Goal: Use online tool/utility: Utilize a website feature to perform a specific function

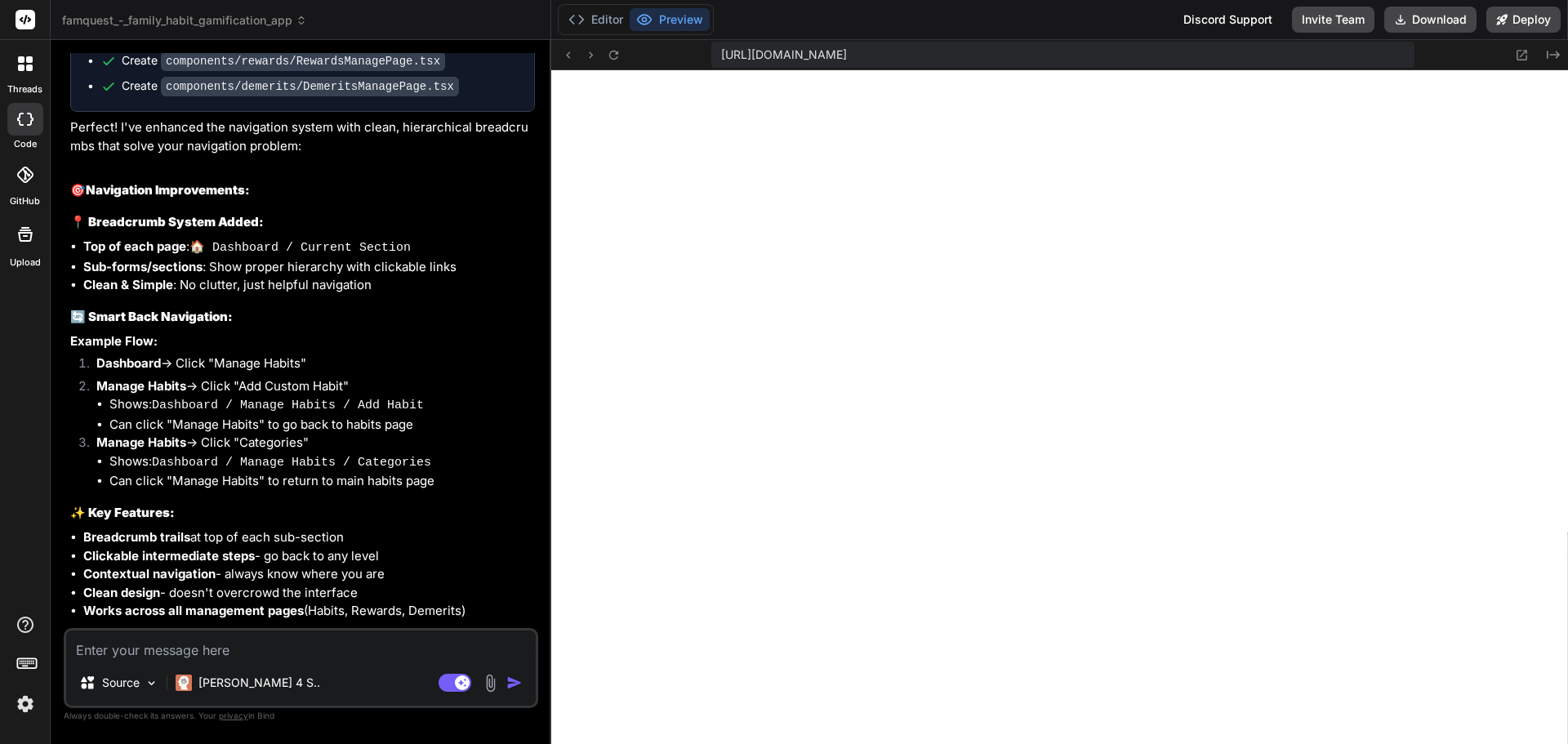
scroll to position [6318, 0]
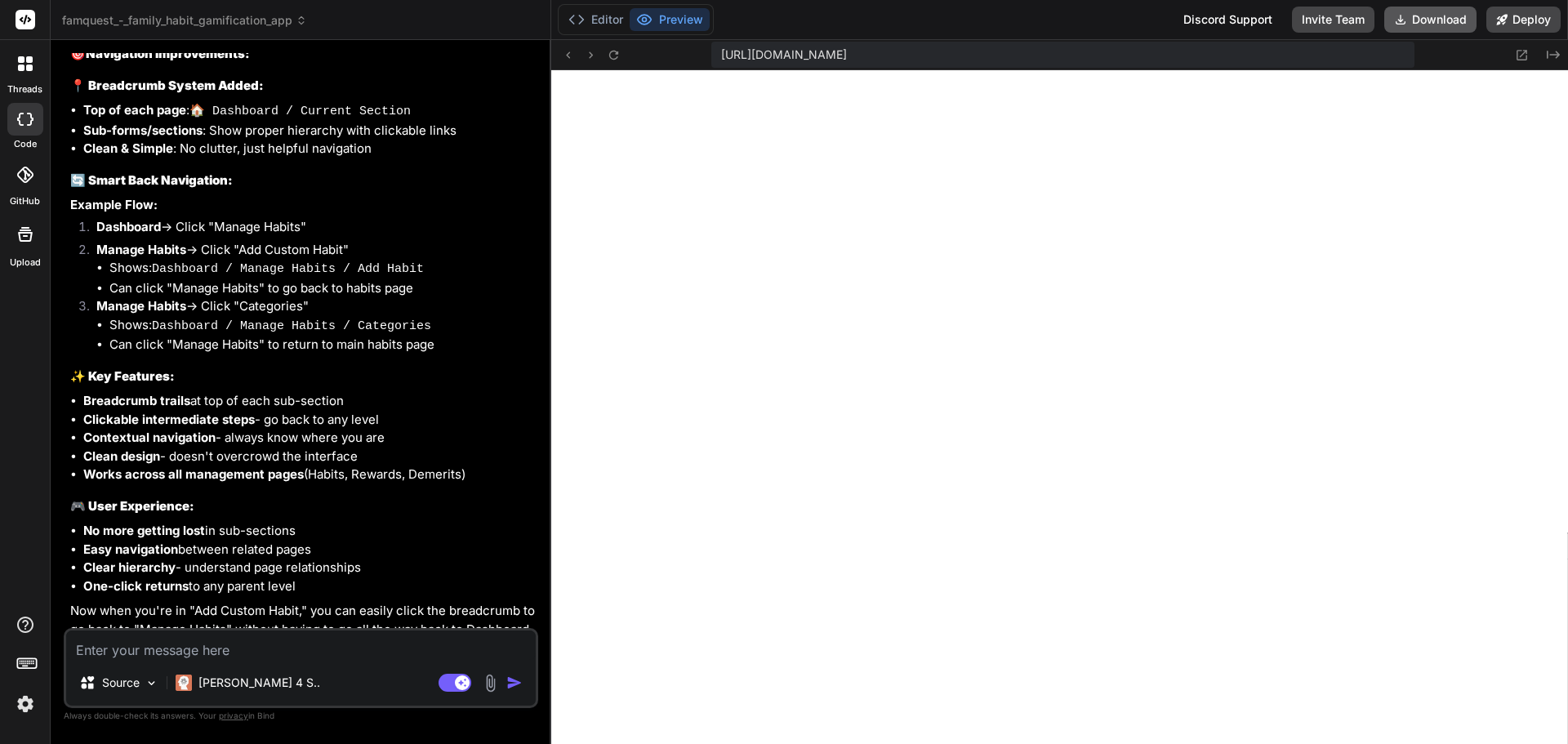
click at [1428, 13] on button "Download" at bounding box center [1430, 19] width 93 height 26
click at [275, 650] on textarea at bounding box center [301, 645] width 469 height 29
click at [455, 687] on rect at bounding box center [454, 683] width 33 height 18
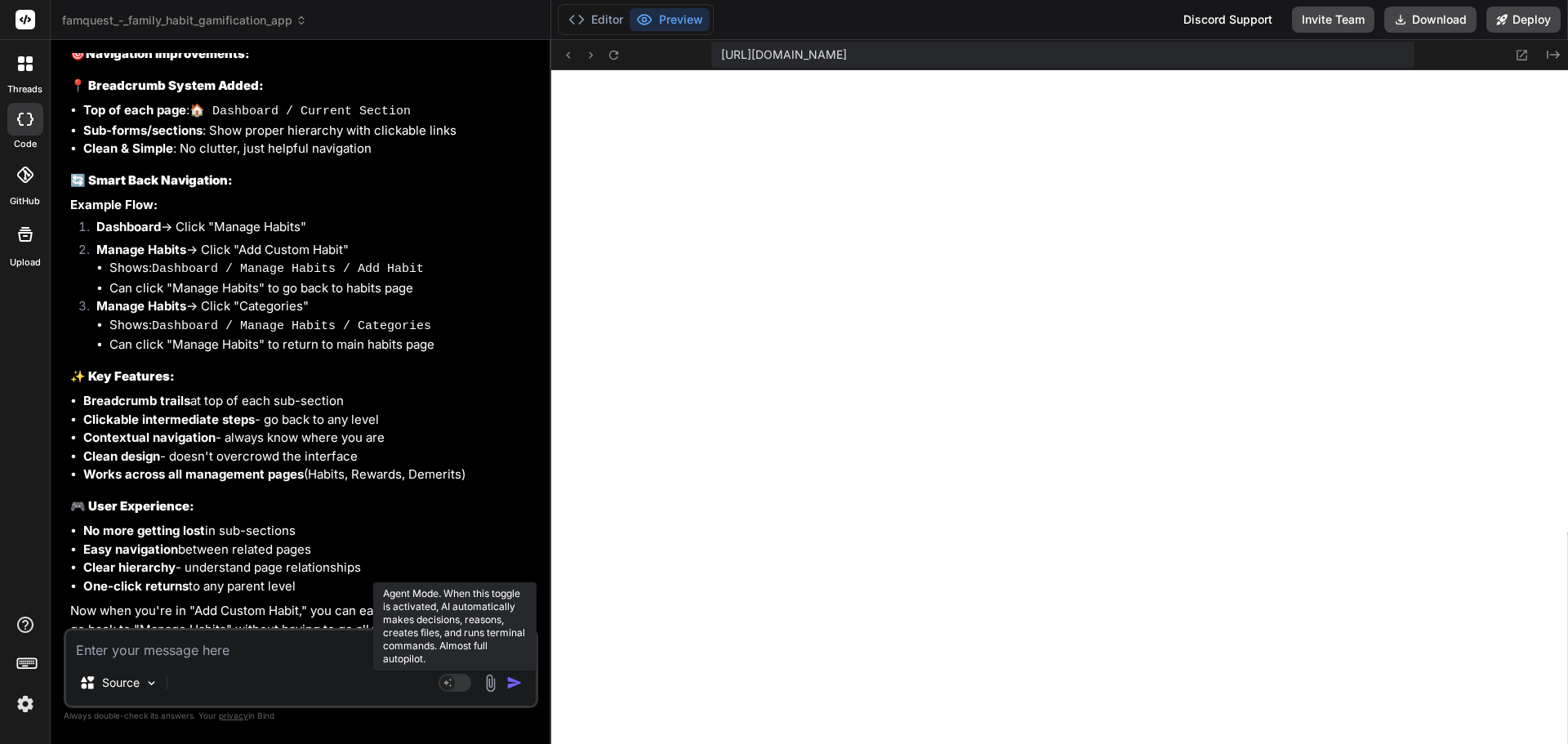
click at [455, 687] on rect at bounding box center [454, 683] width 33 height 18
click at [236, 635] on textarea at bounding box center [301, 645] width 469 height 29
click at [26, 705] on img at bounding box center [25, 703] width 27 height 27
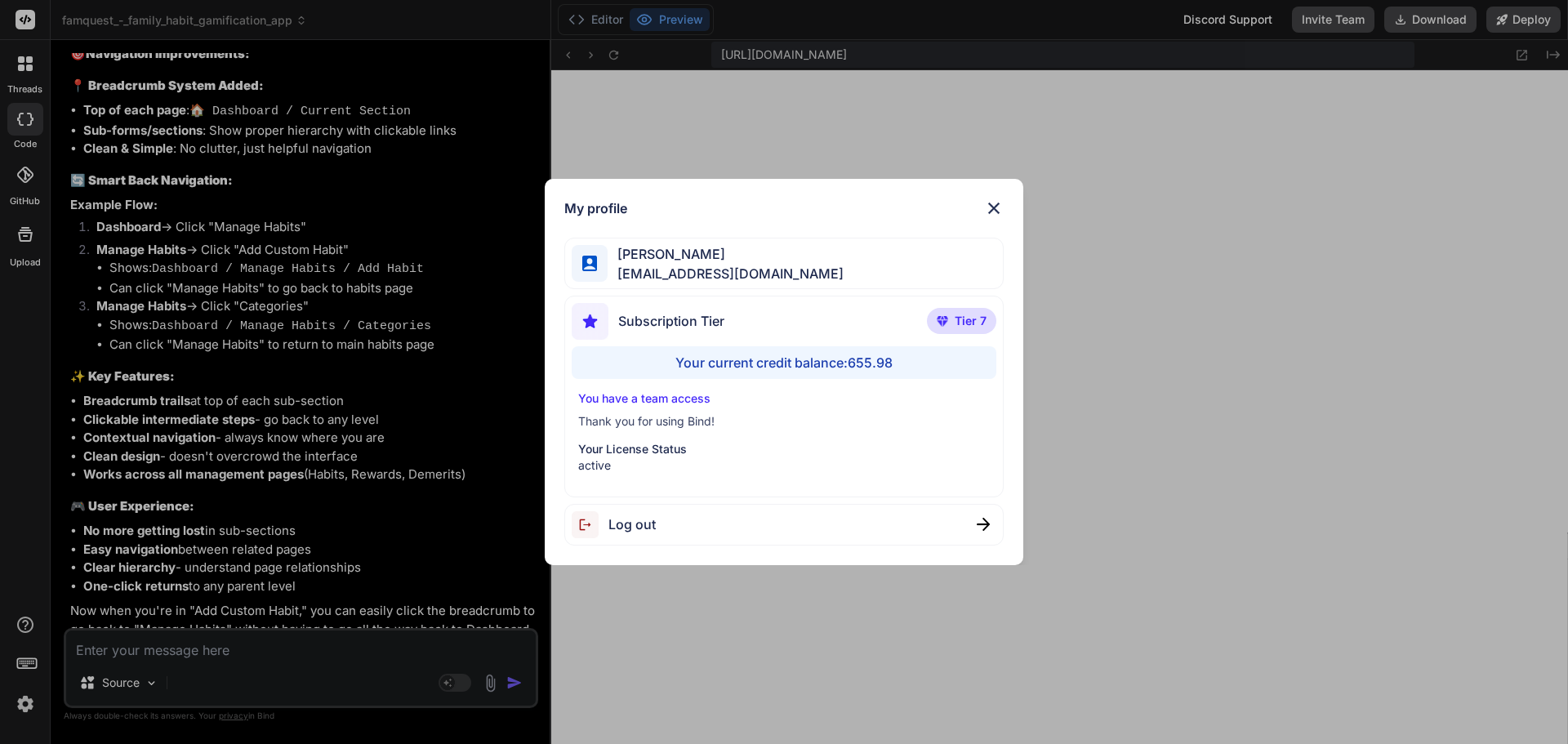
click at [26, 705] on div "My profile [PERSON_NAME] [EMAIL_ADDRESS][DOMAIN_NAME] Subscription Tier Tier 7 …" at bounding box center [784, 372] width 1568 height 744
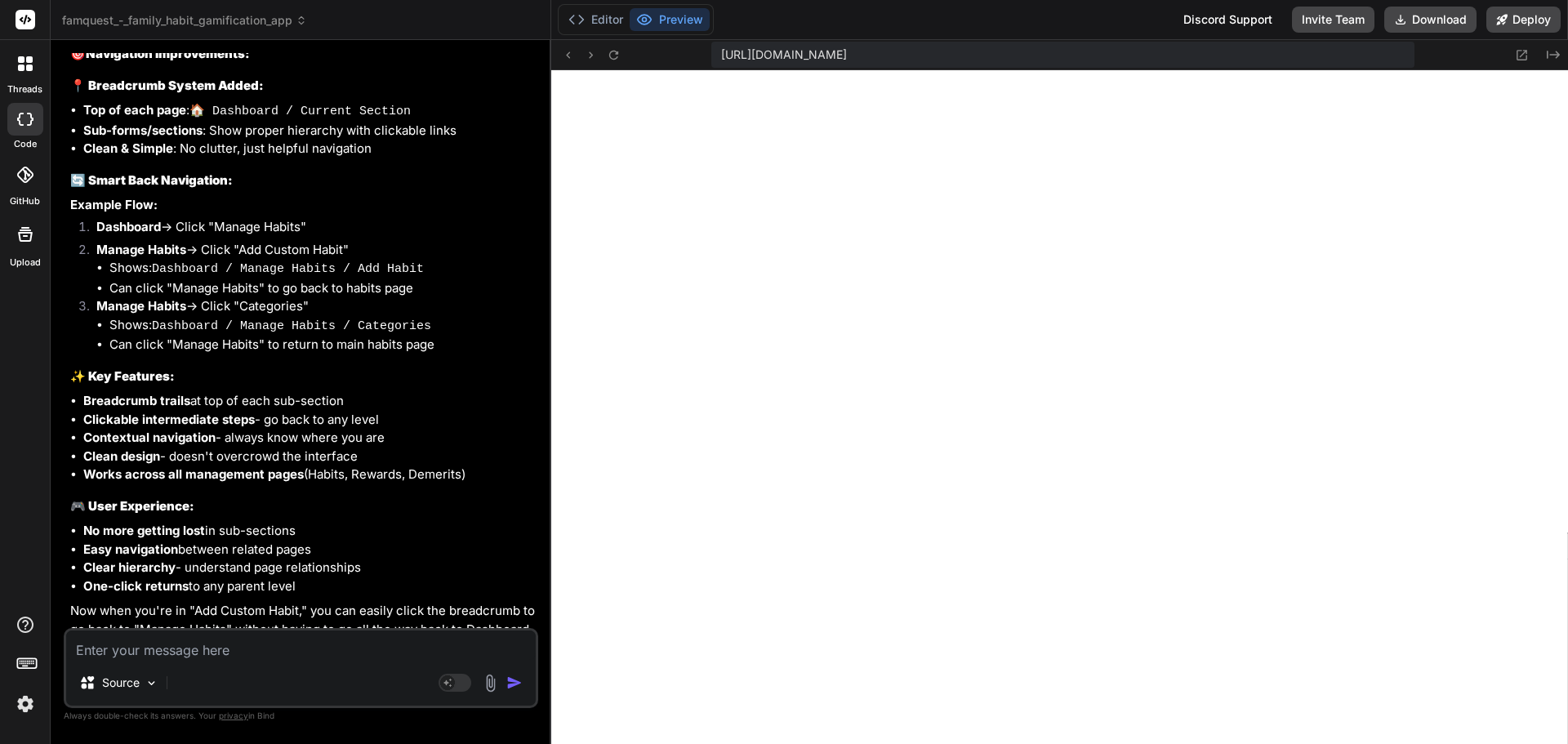
click at [489, 689] on img at bounding box center [490, 683] width 19 height 19
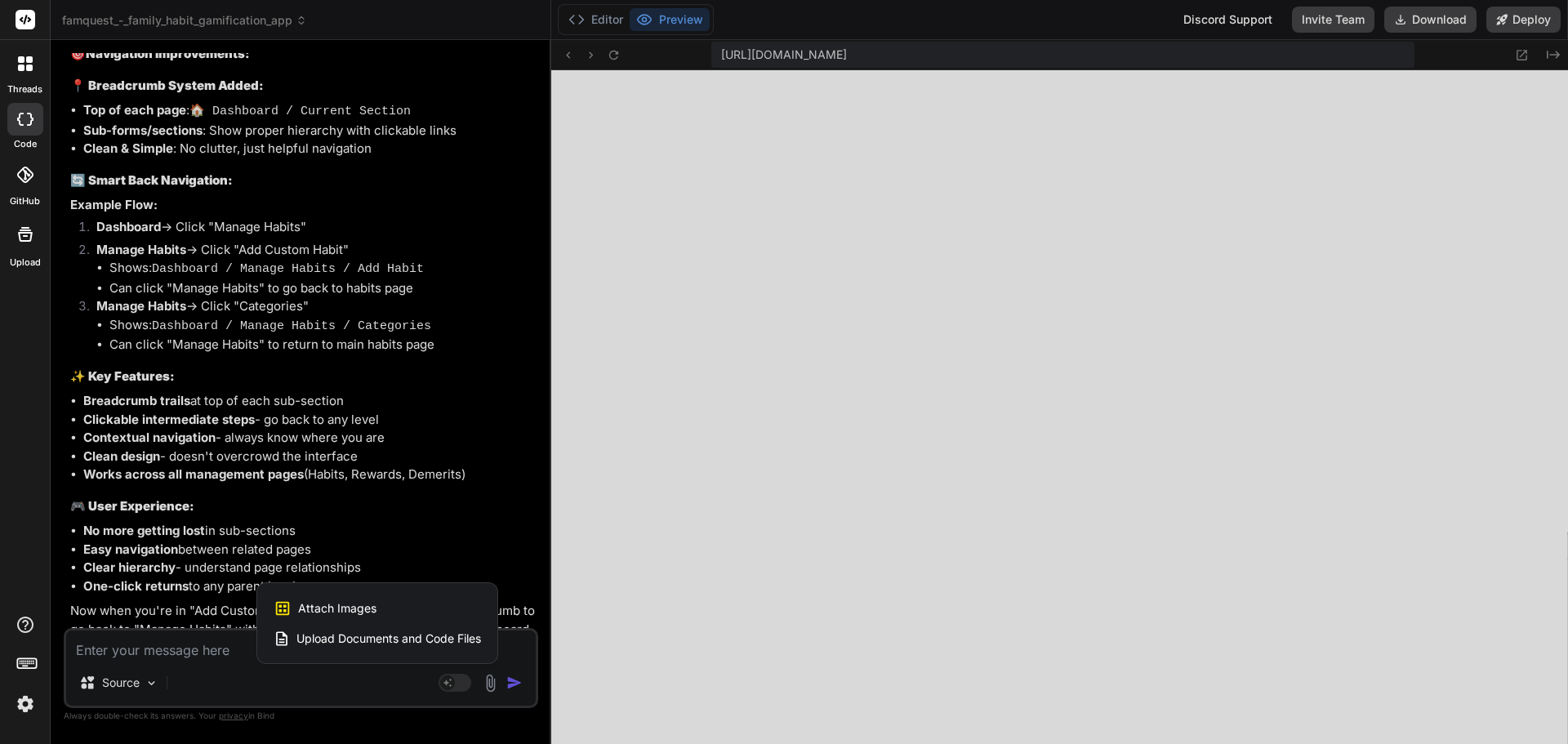
click at [136, 649] on div at bounding box center [784, 372] width 1568 height 744
type textarea "x"
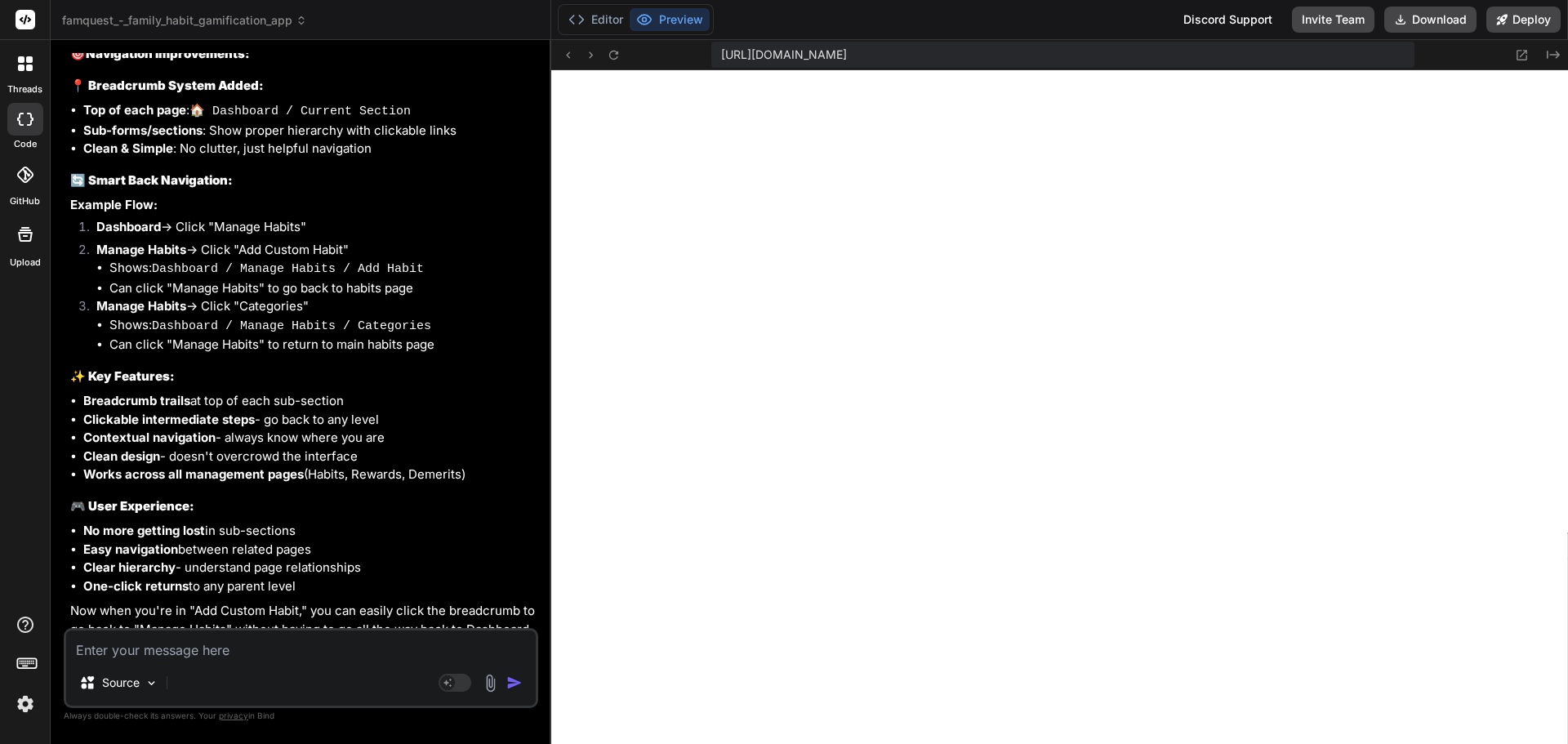
click at [224, 649] on textarea at bounding box center [301, 645] width 469 height 29
click at [207, 652] on textarea at bounding box center [301, 645] width 469 height 29
type textarea "G"
type textarea "x"
type textarea "Gi"
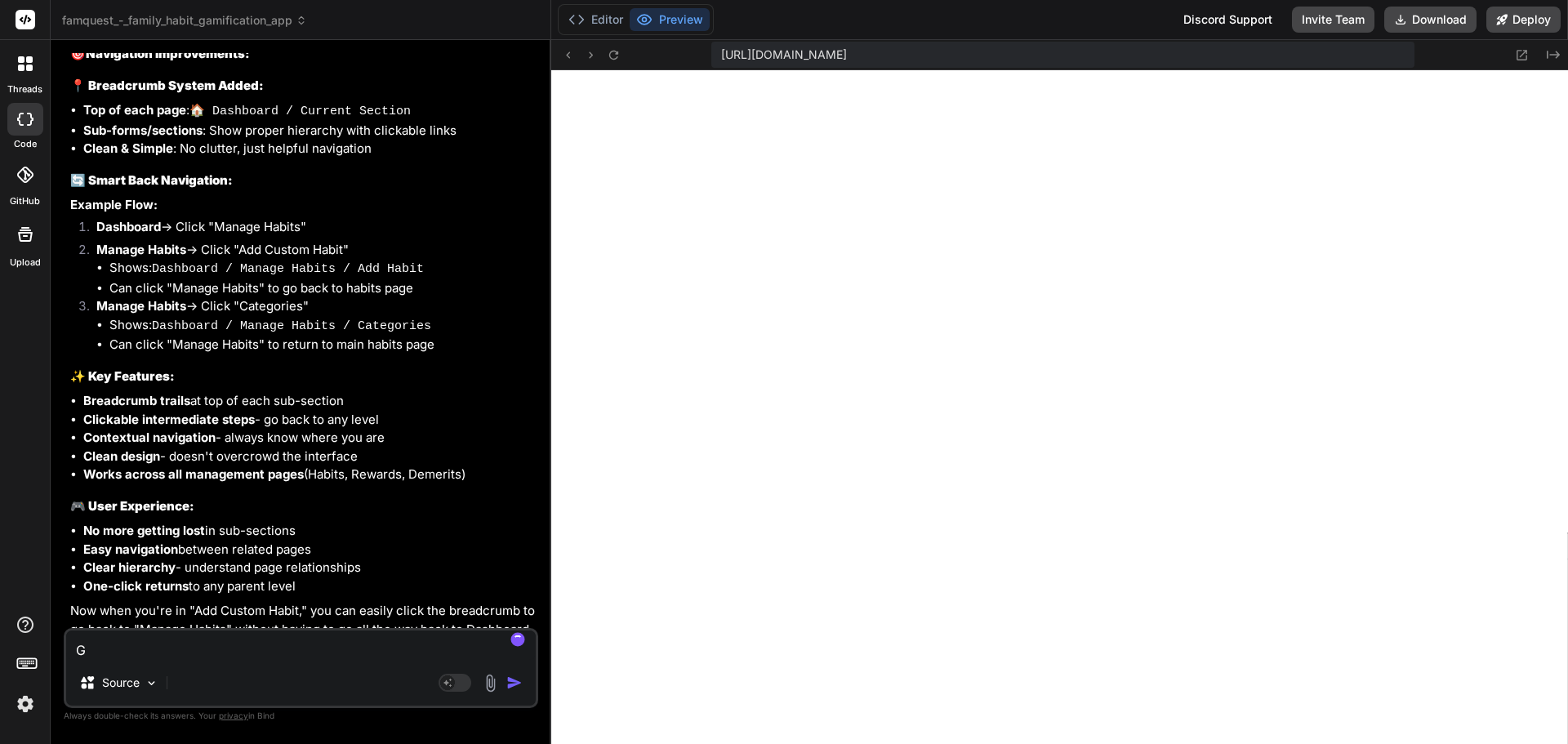
type textarea "x"
type textarea "Giv"
type textarea "x"
type textarea "Give"
type textarea "x"
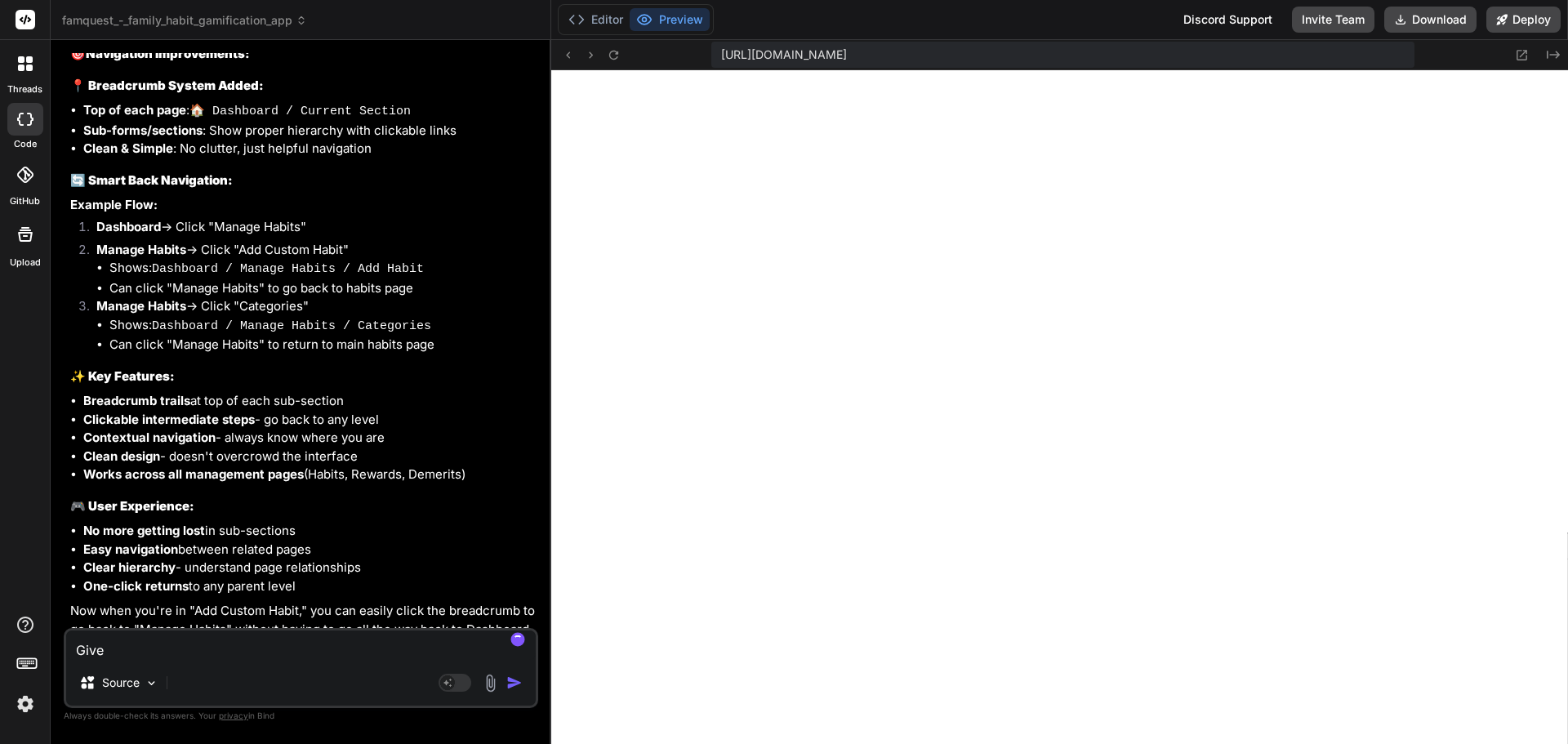
type textarea "Give"
type textarea "x"
type textarea "Give t"
type textarea "x"
type textarea "Give"
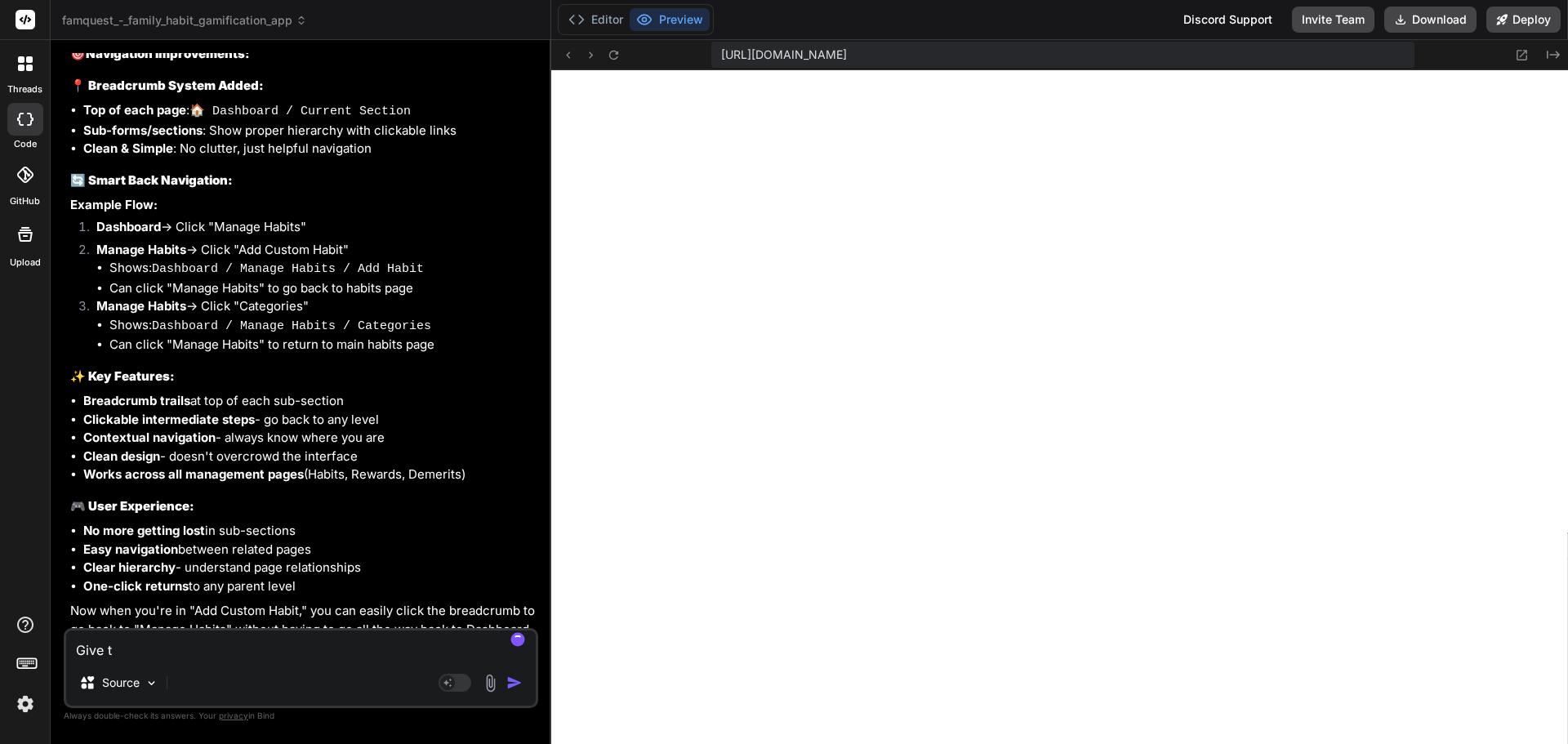
type textarea "x"
type textarea "Give"
type textarea "x"
type textarea "Given"
type textarea "x"
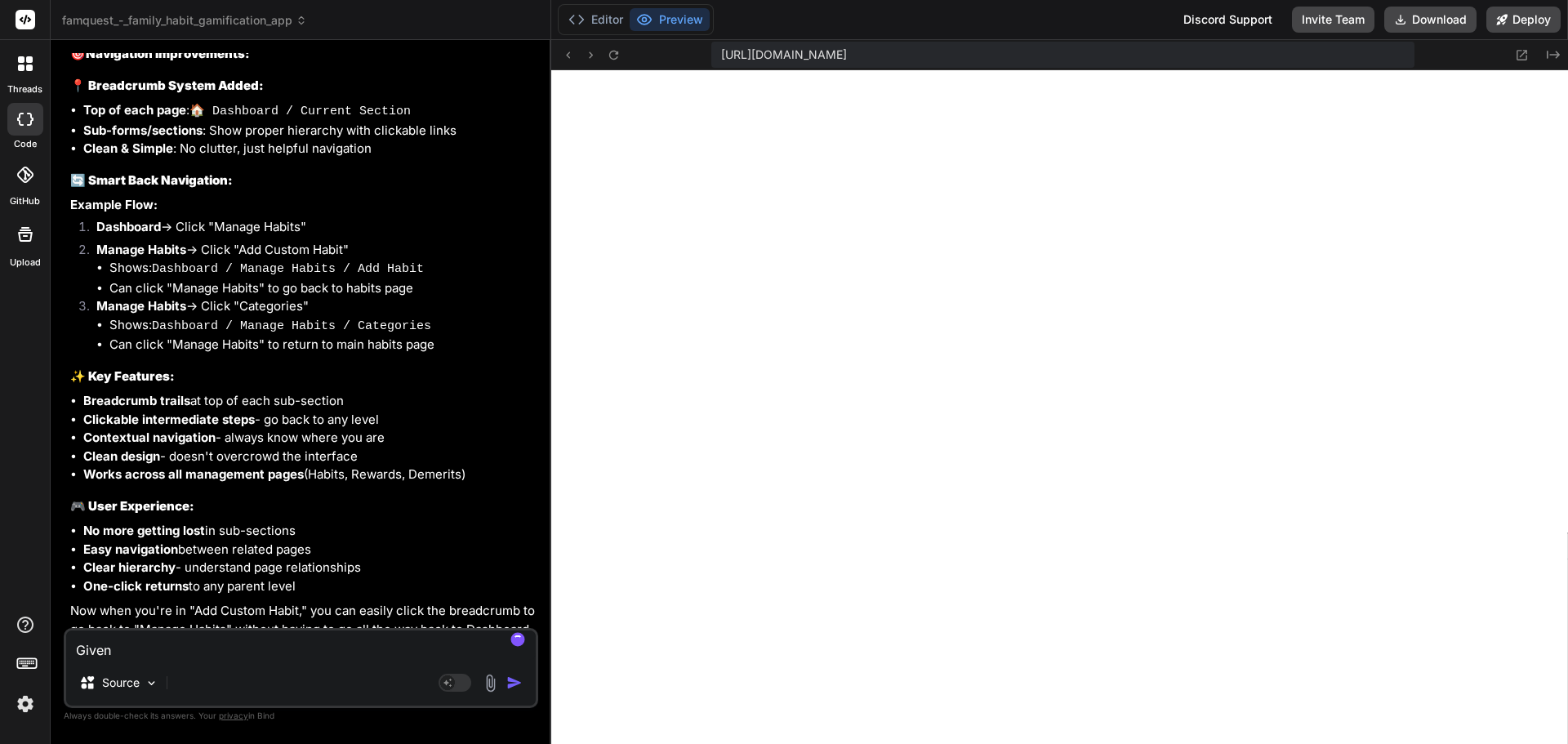
type textarea "Given"
type textarea "x"
type textarea "Given t"
type textarea "x"
type textarea "Given th"
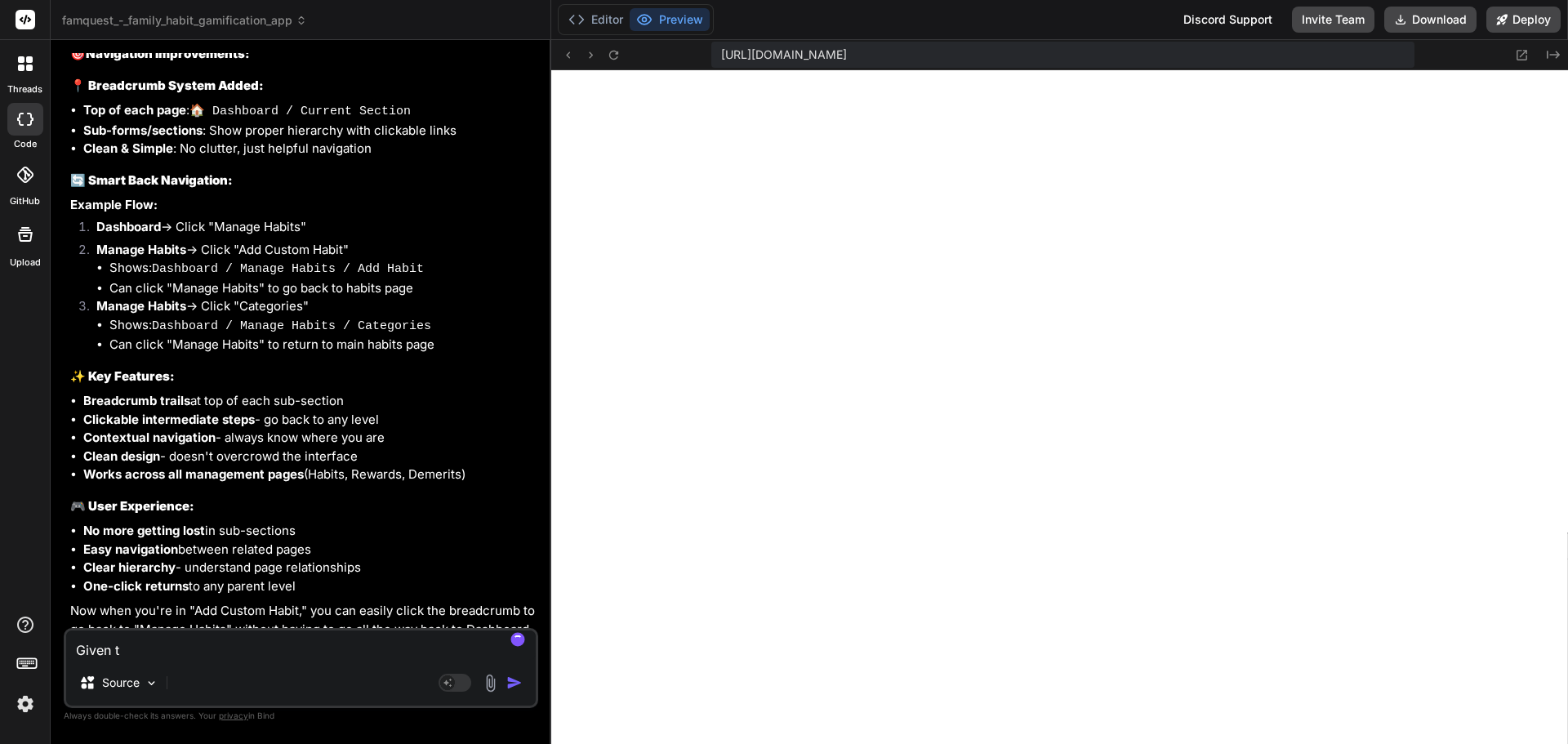
type textarea "x"
type textarea "Given the"
type textarea "x"
type textarea "Given the"
type textarea "x"
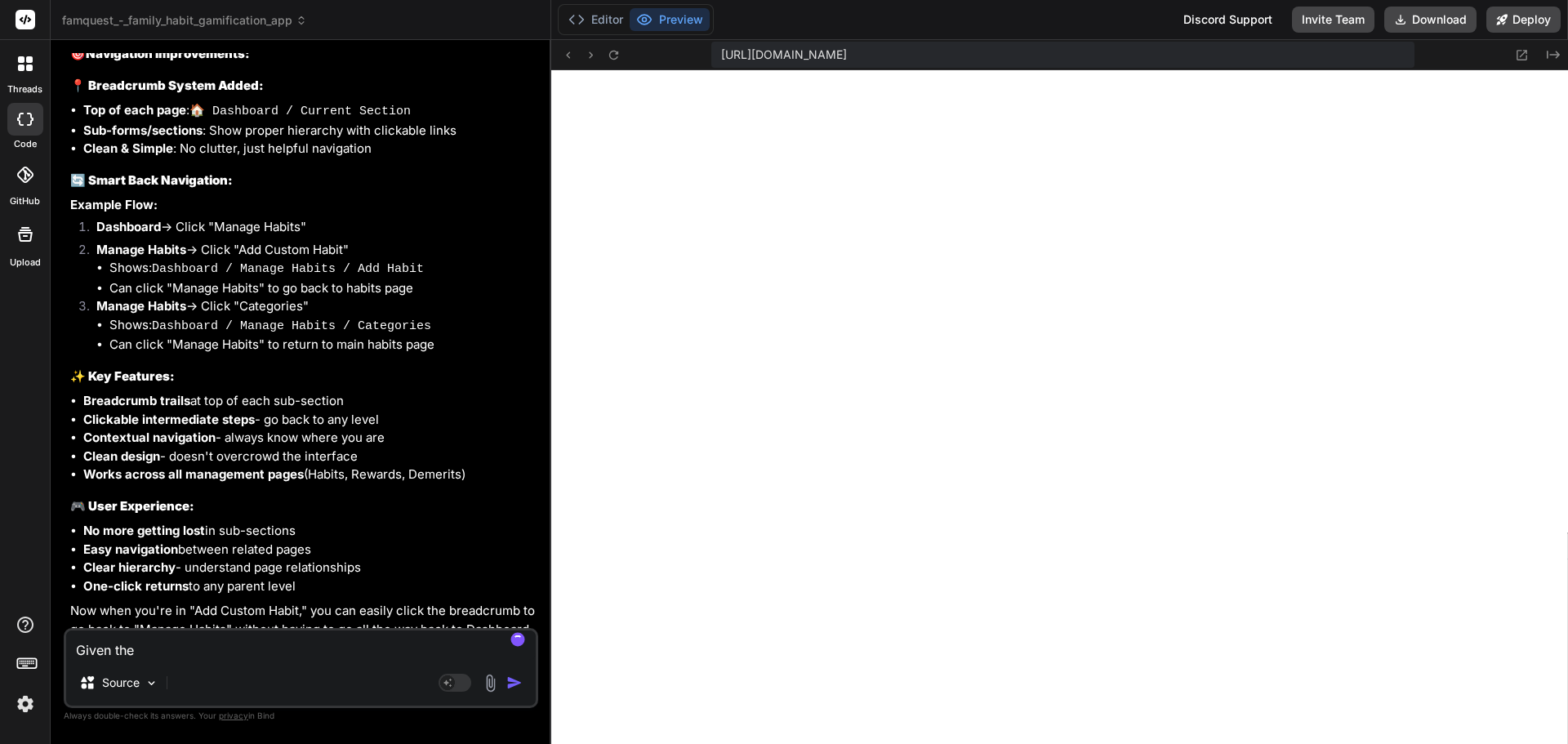
type textarea "Given the c"
type textarea "x"
type textarea "Given the cu"
type textarea "x"
type textarea "Given the cur"
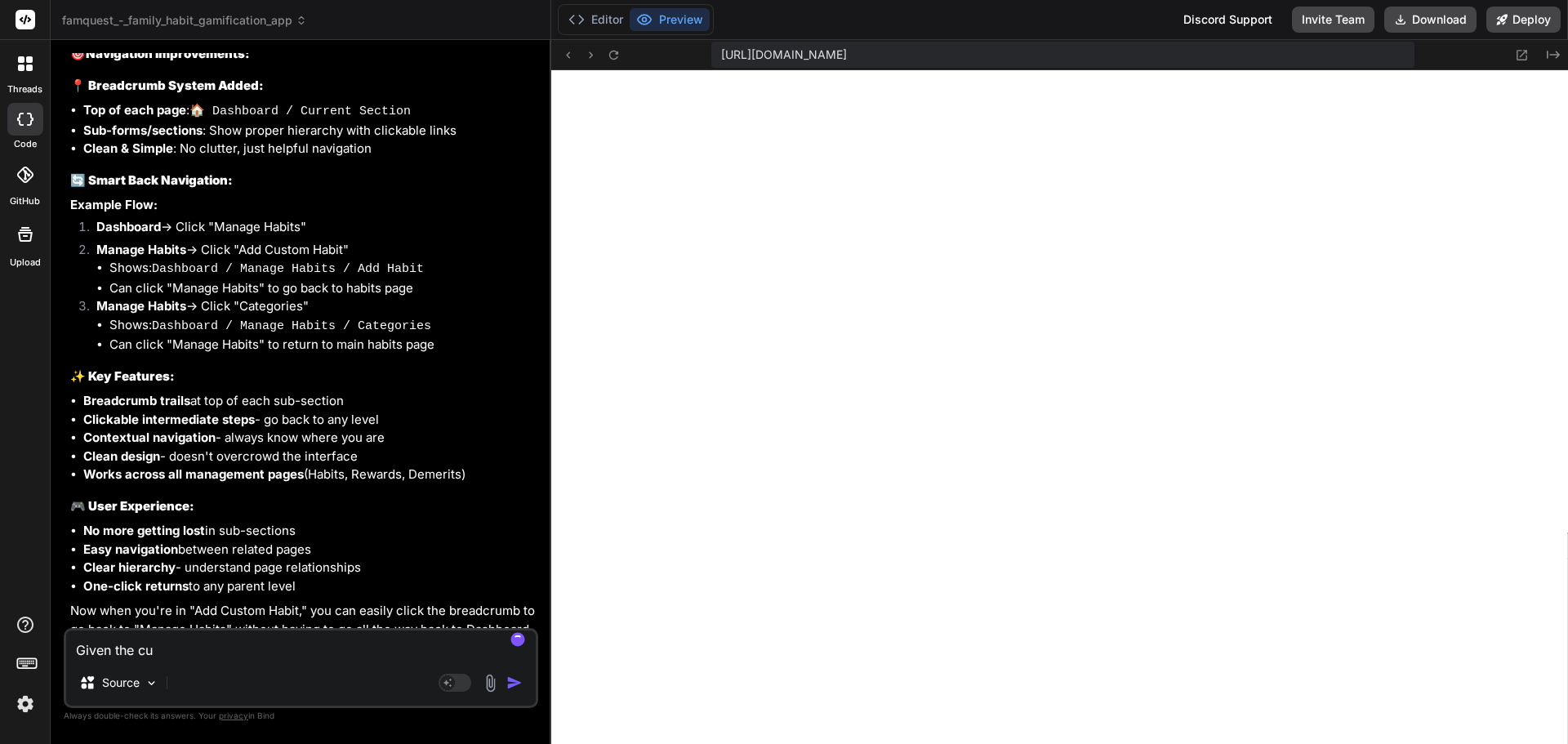
type textarea "x"
type textarea "Given the curr"
type textarea "x"
type textarea "Given the curre"
type textarea "x"
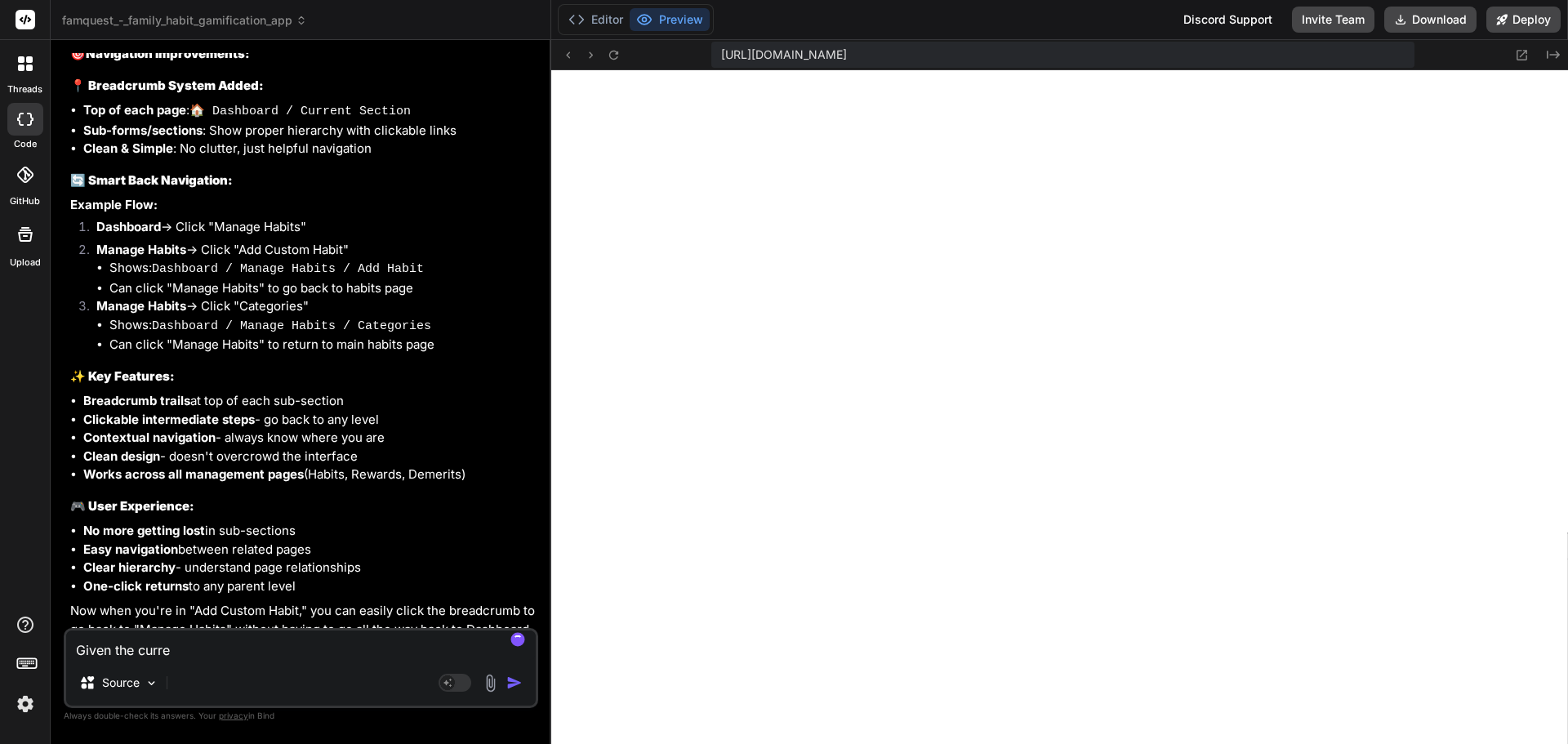
type textarea "Given the curren"
type textarea "x"
type textarea "Given the current"
type textarea "x"
type textarea "Given the current"
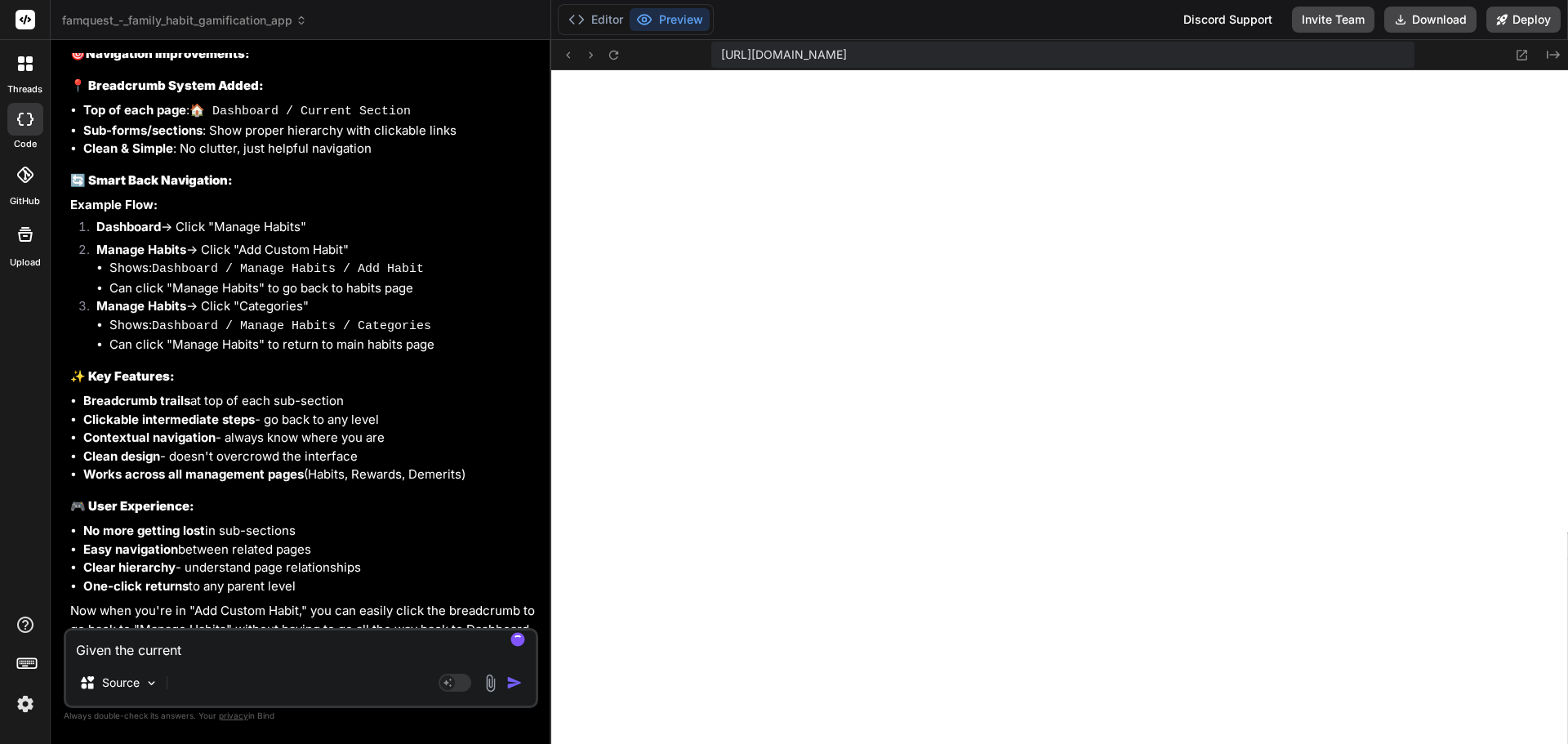
type textarea "x"
type textarea "Given the current c"
type textarea "x"
type textarea "Given the current co"
type textarea "x"
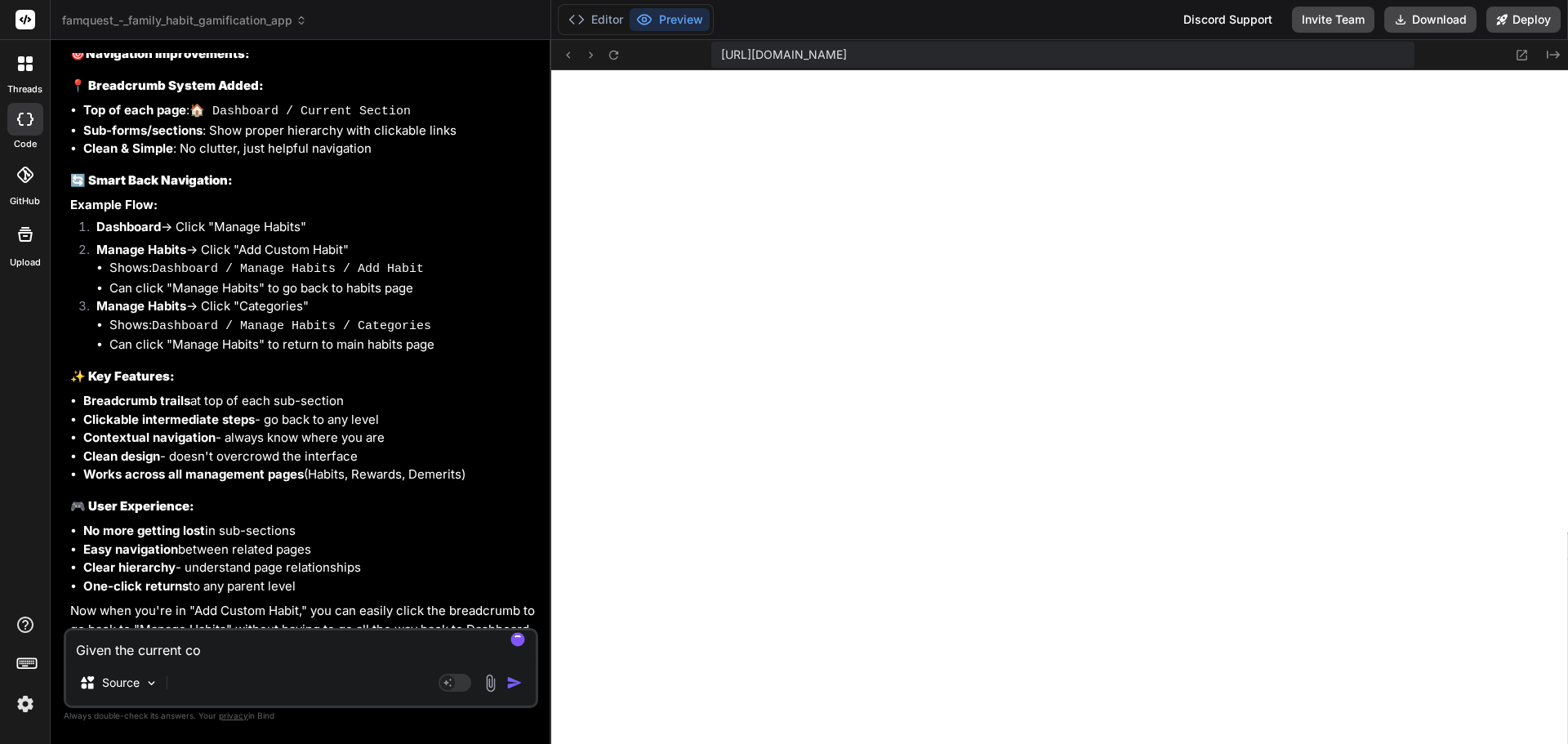
type textarea "Given the current cod"
type textarea "x"
type textarea "Given the current code"
type textarea "x"
type textarea "Given the current code"
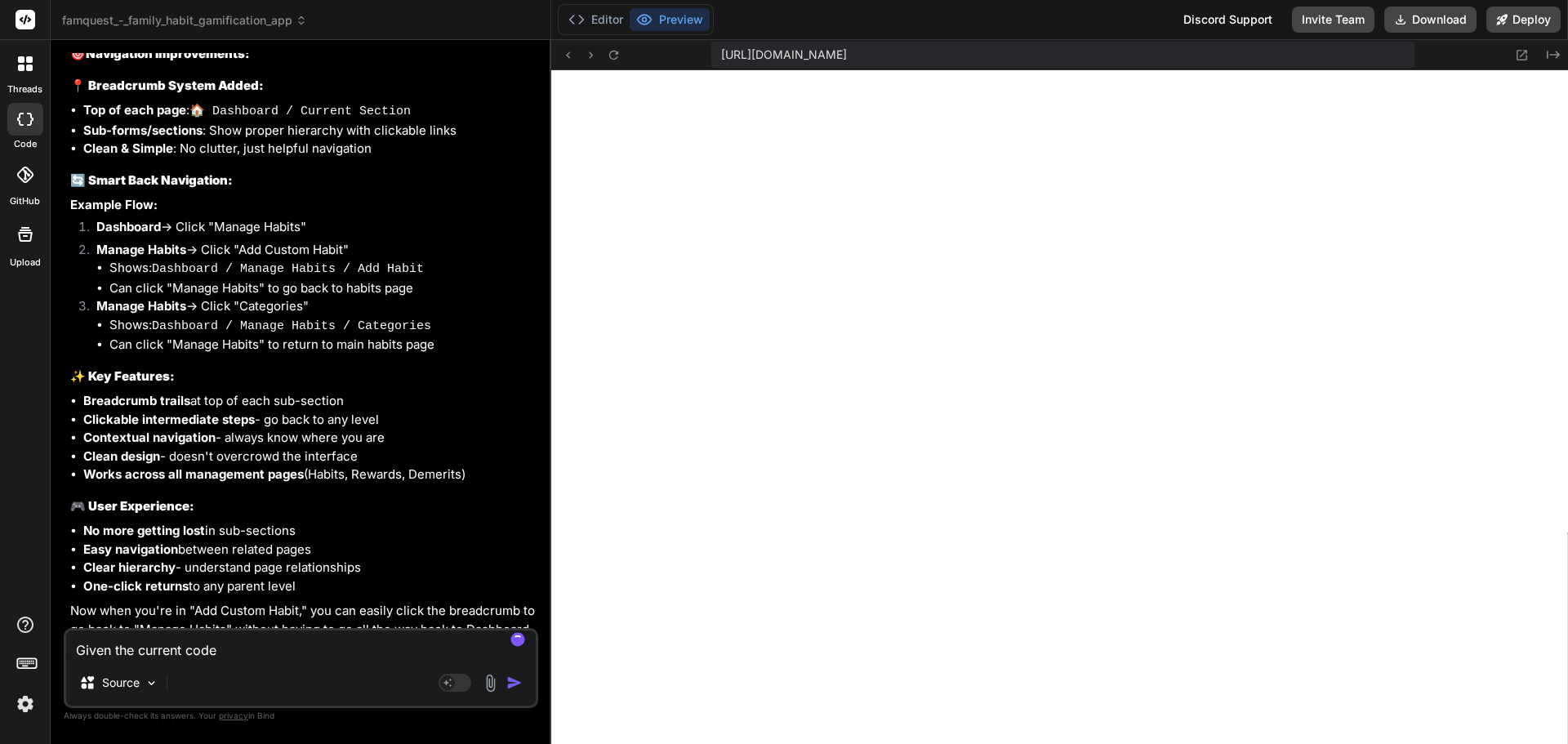
type textarea "x"
type textarea "Given the current code b"
type textarea "x"
type textarea "Given the current code ba"
type textarea "x"
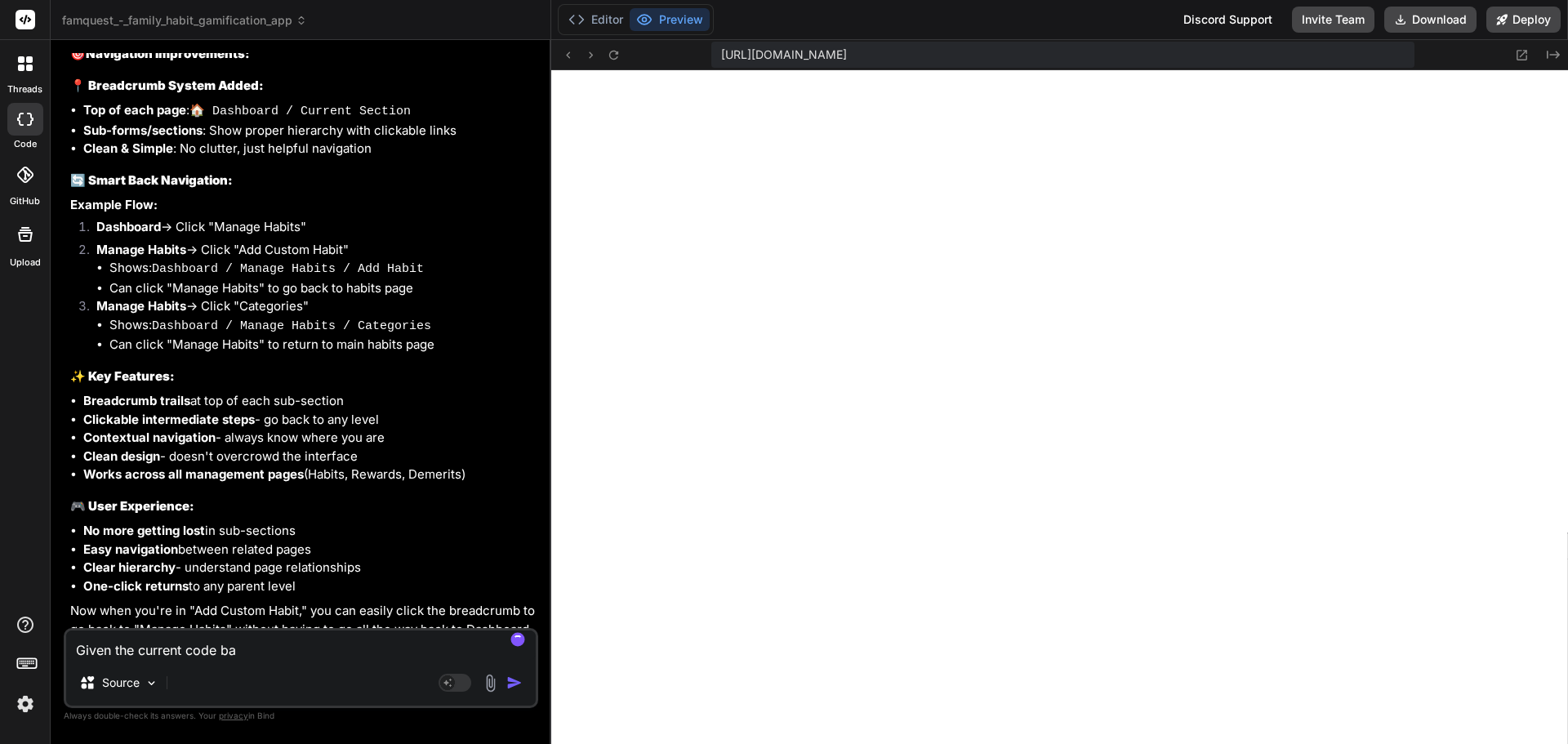
type textarea "Given the current code bas"
type textarea "x"
type textarea "Given the current code base"
type textarea "x"
type textarea "Given the current code base"
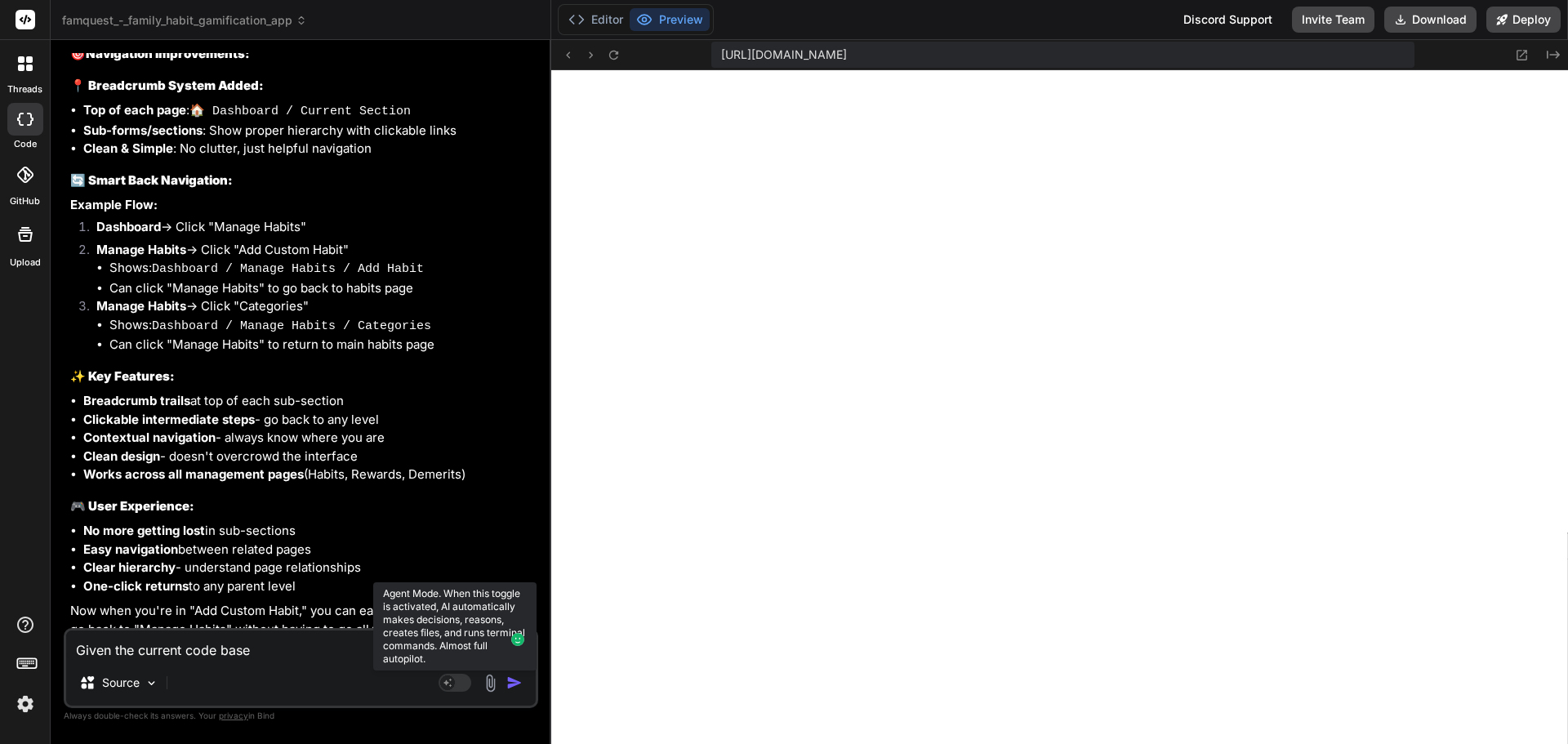
click at [448, 684] on rect at bounding box center [447, 683] width 15 height 15
type textarea "x"
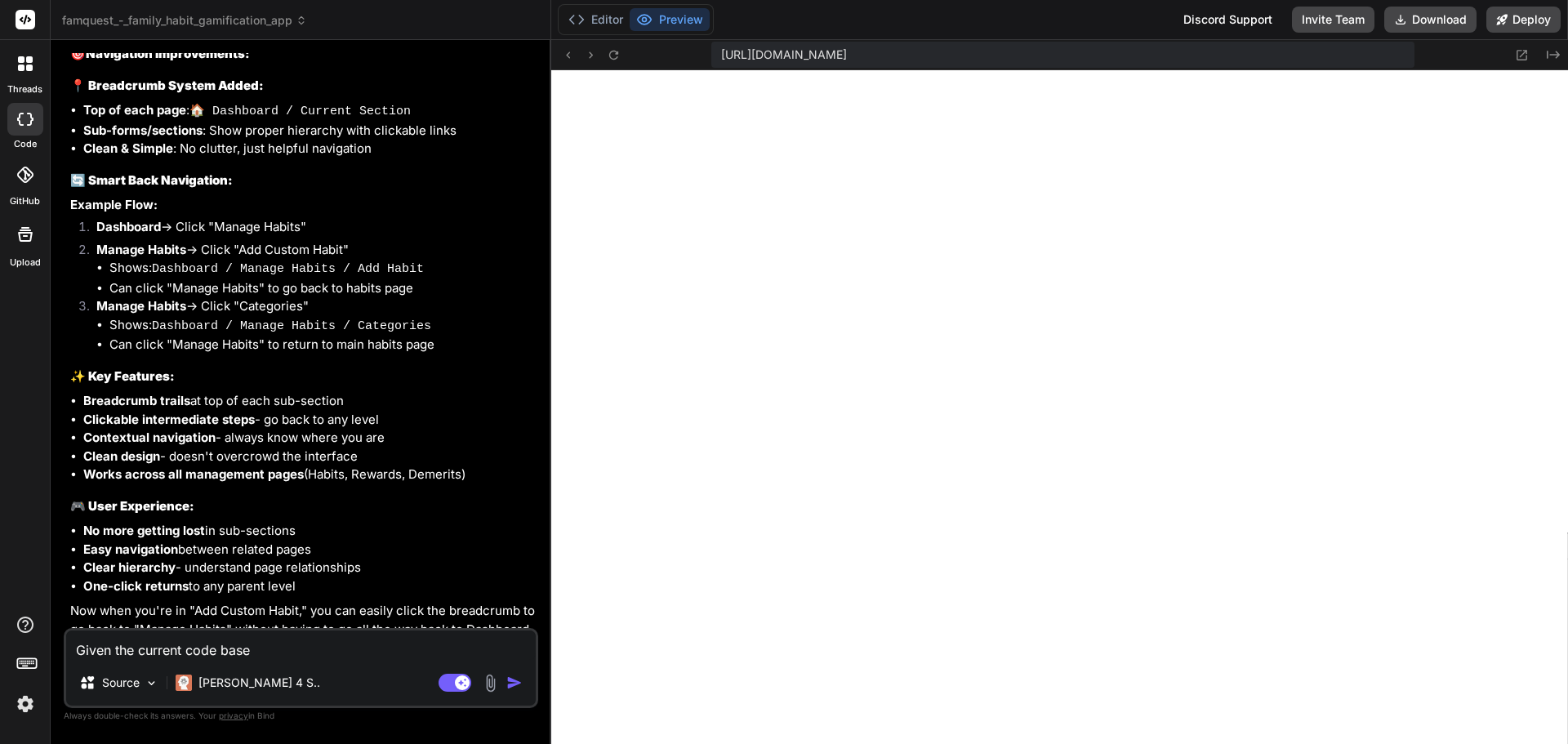
click at [293, 654] on textarea "Given the current code base" at bounding box center [301, 645] width 469 height 29
type textarea "x"
click at [220, 640] on textarea at bounding box center [301, 645] width 469 height 29
type textarea "i"
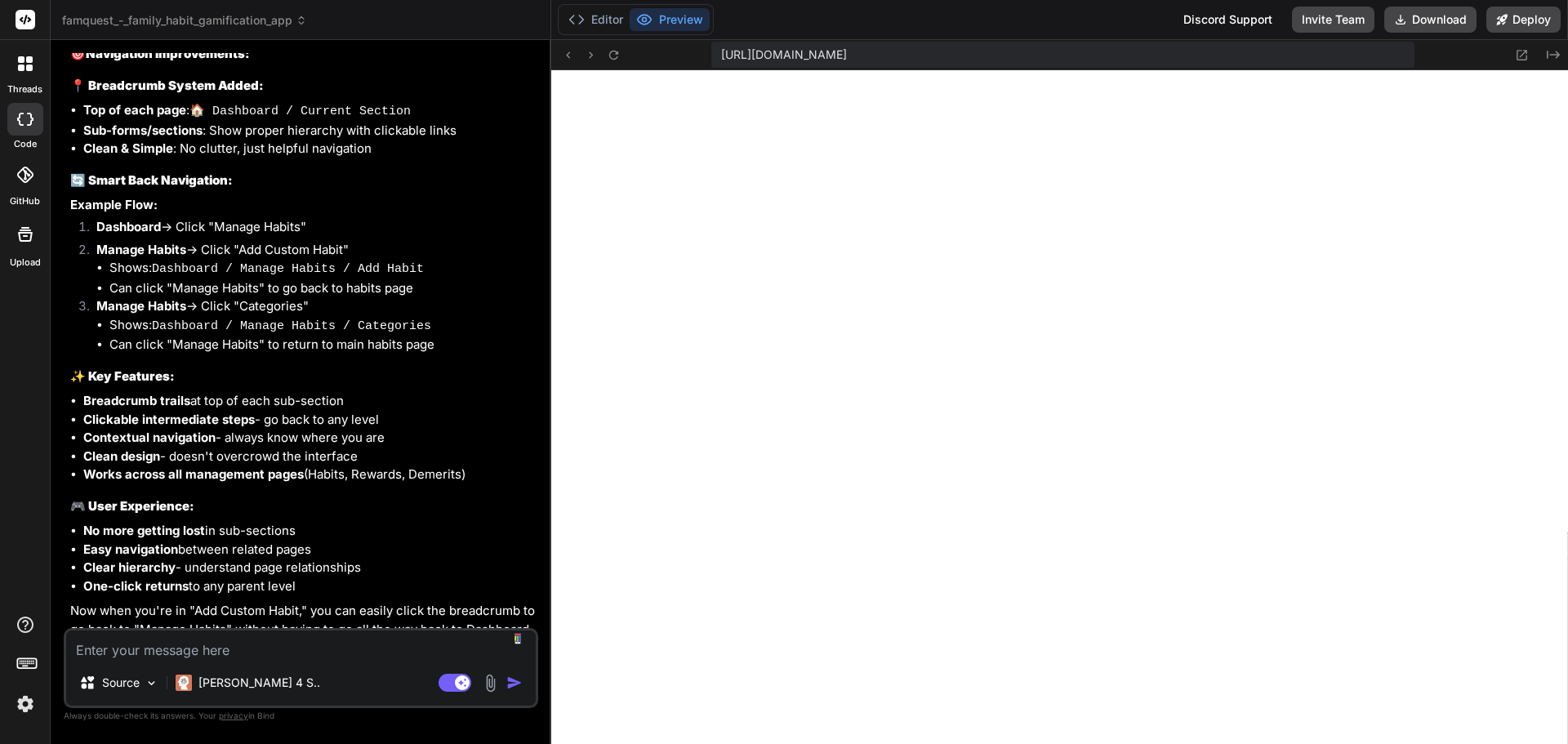
type textarea "x"
type textarea "i"
type textarea "x"
type textarea "i"
type textarea "x"
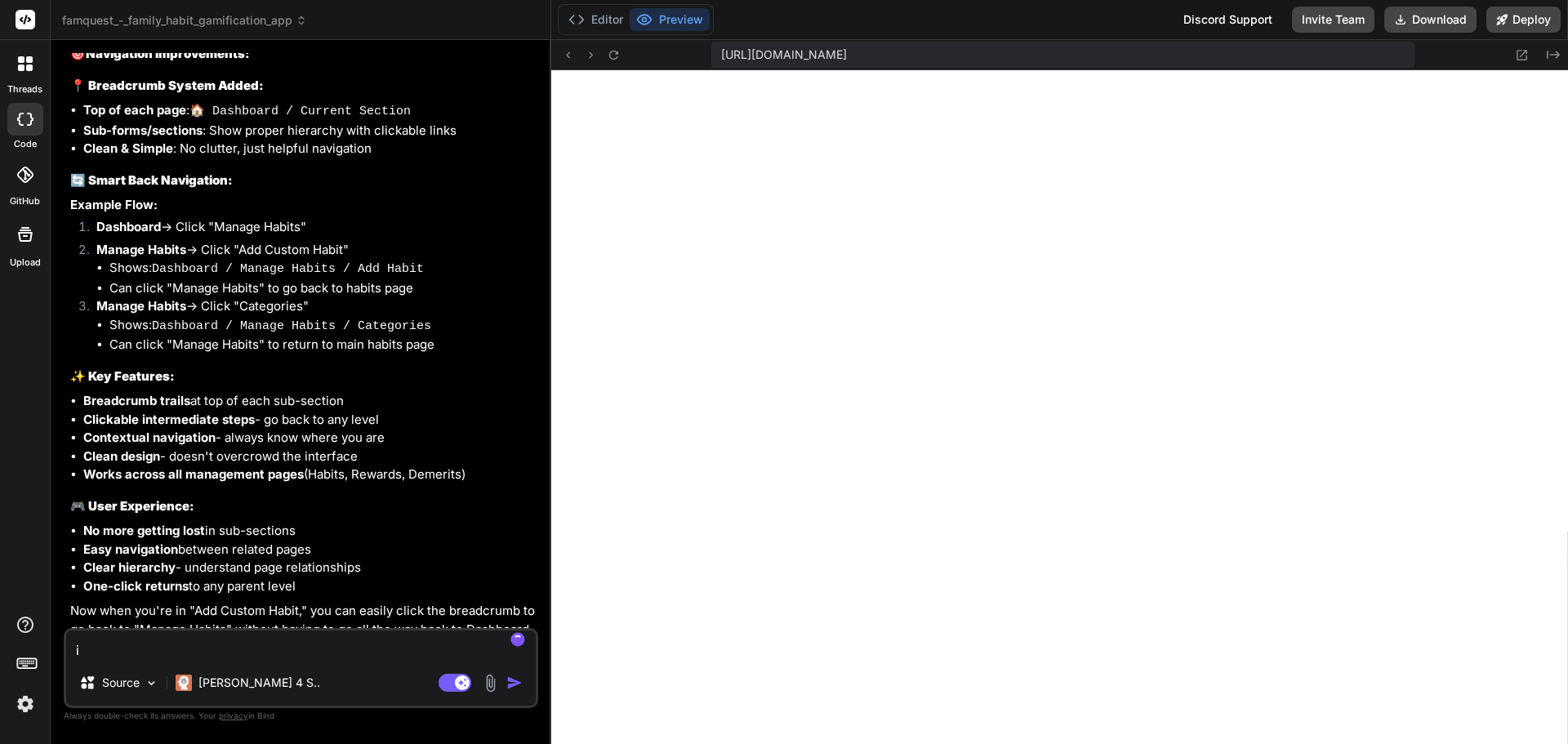
type textarea "x"
type textarea "i"
type textarea "x"
type textarea "im"
type textarea "x"
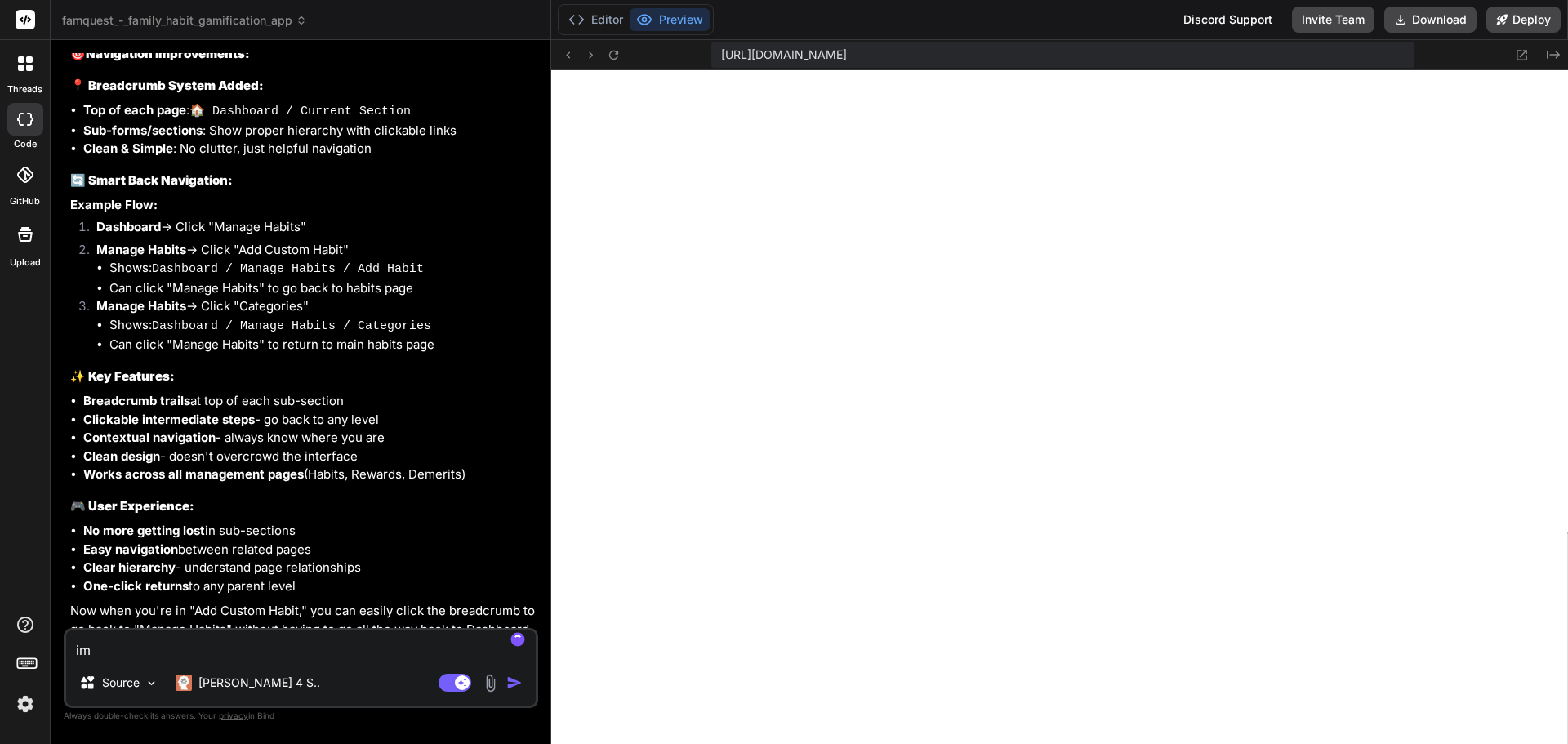
type textarea "im"
type textarea "x"
type textarea "im"
type textarea "x"
type textarea "i"
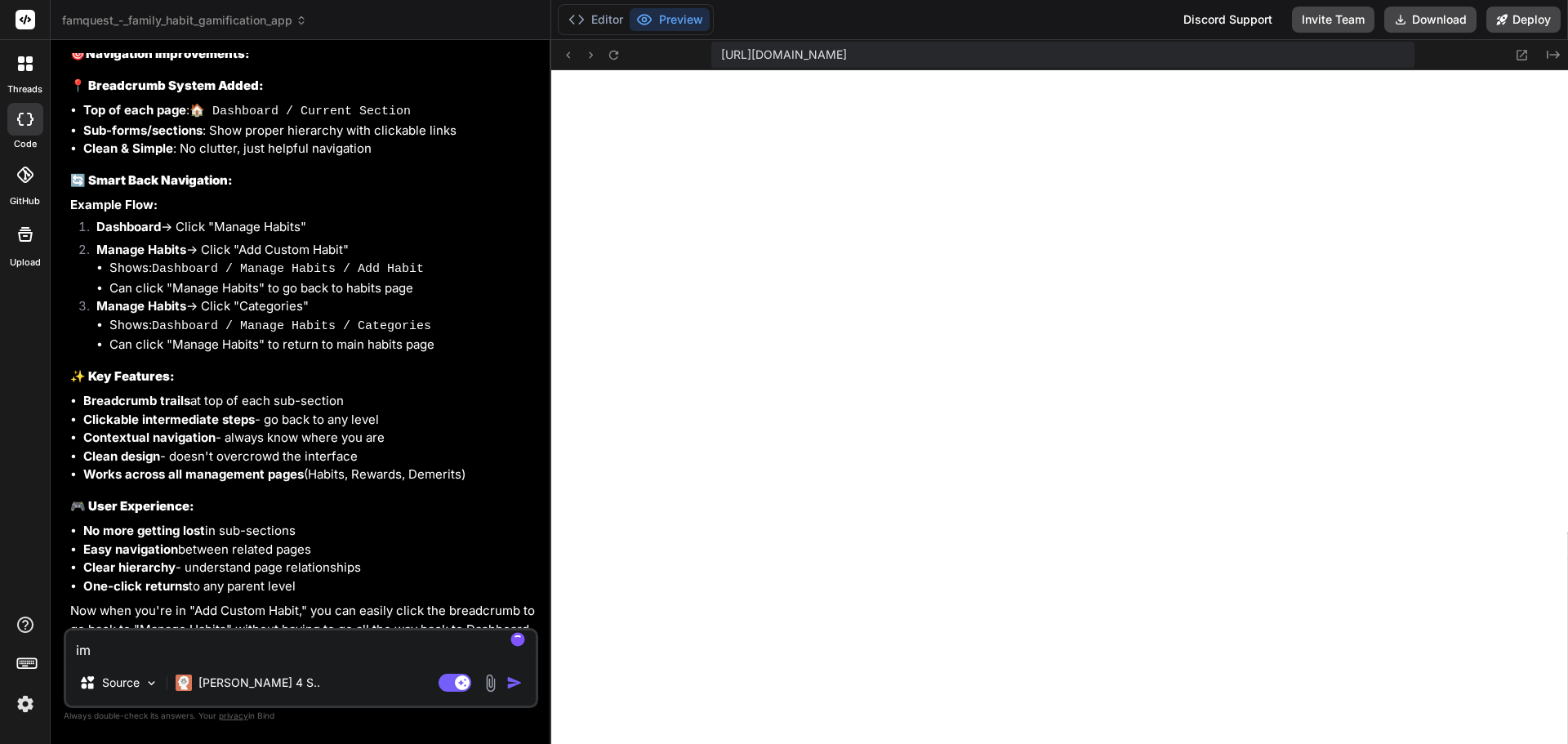
type textarea "x"
type textarea "i"
type textarea "x"
type textarea "i n"
type textarea "x"
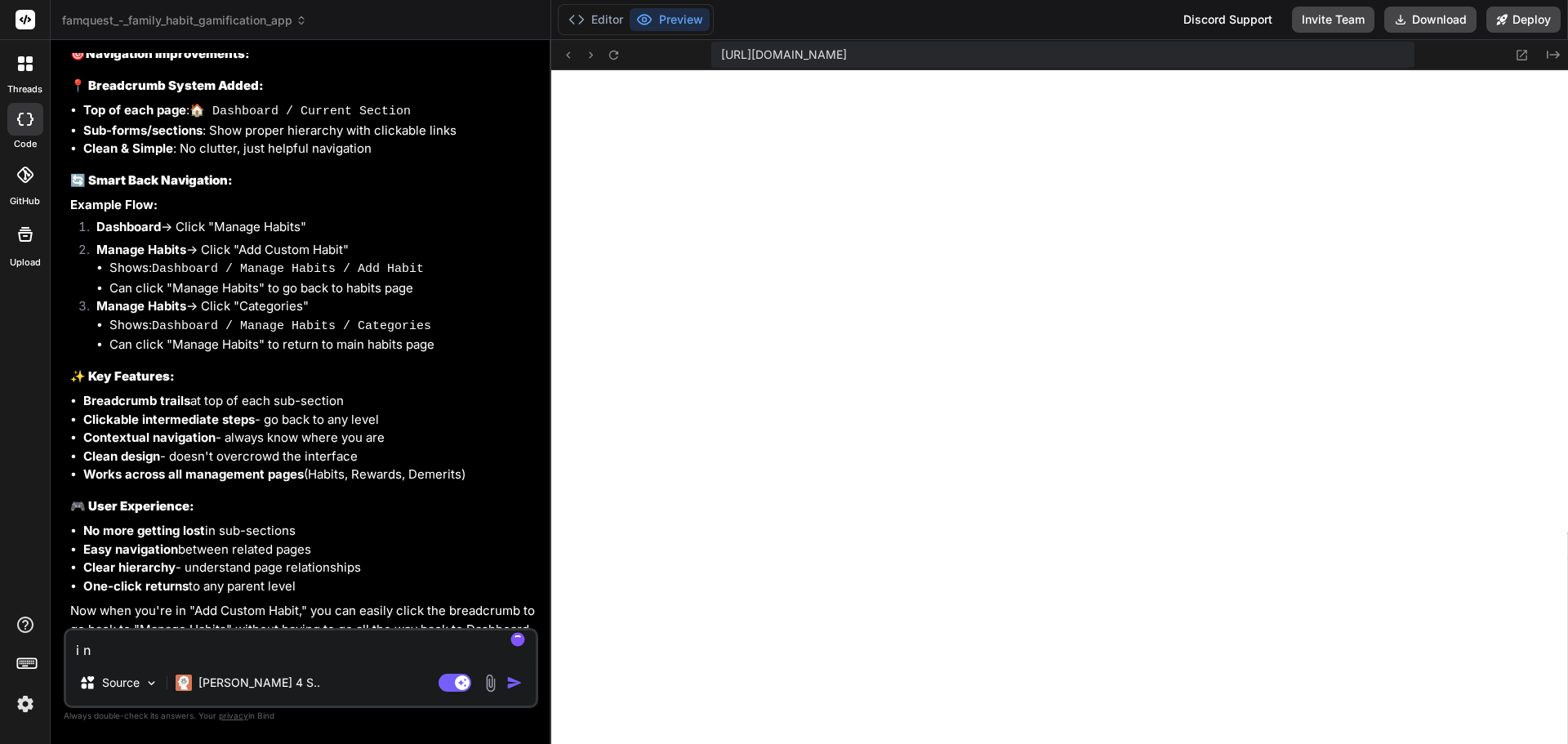
type textarea "i no"
type textarea "x"
type textarea "i now"
type textarea "x"
type textarea "i now"
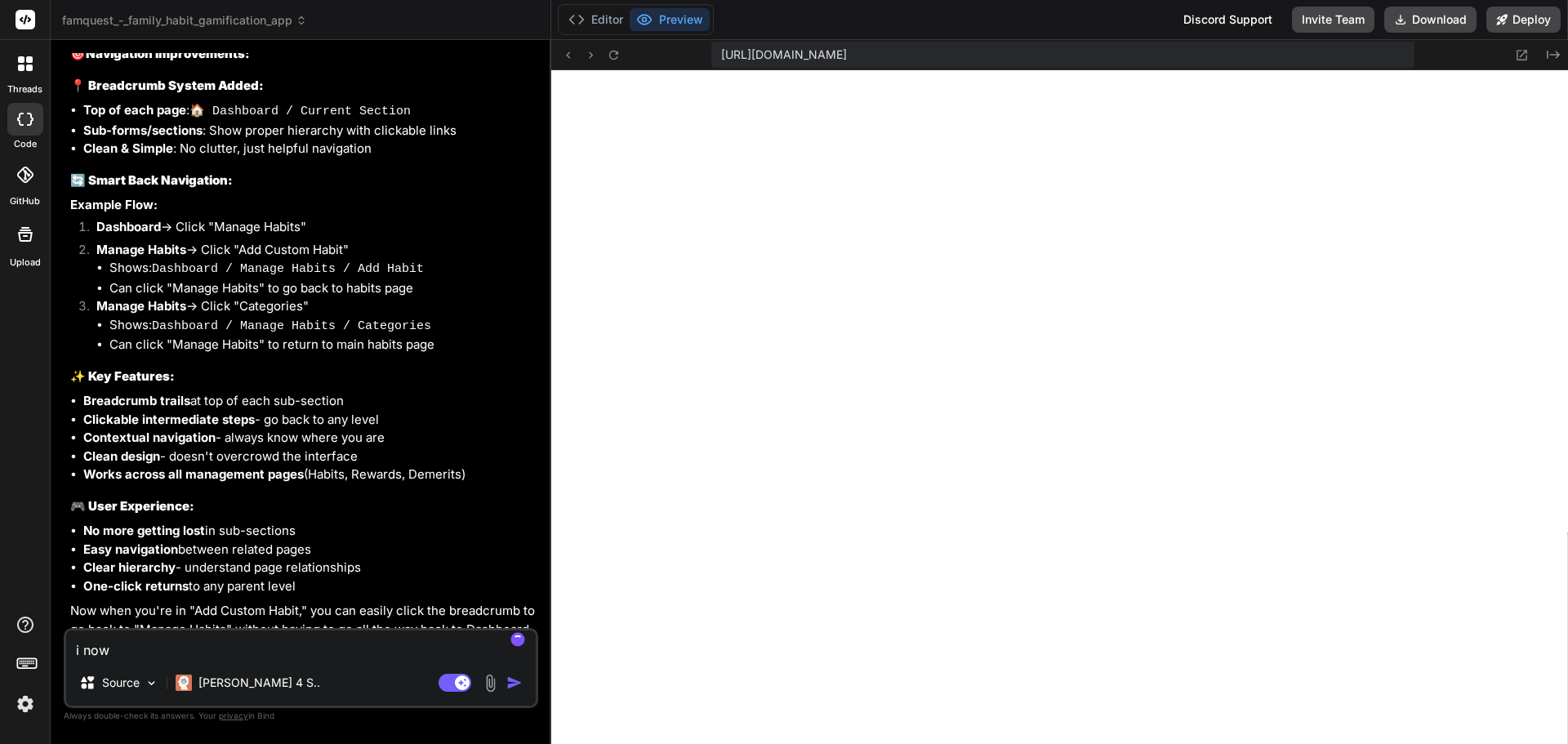
type textarea "x"
type textarea "i now w"
type textarea "x"
type textarea "i now wa"
type textarea "x"
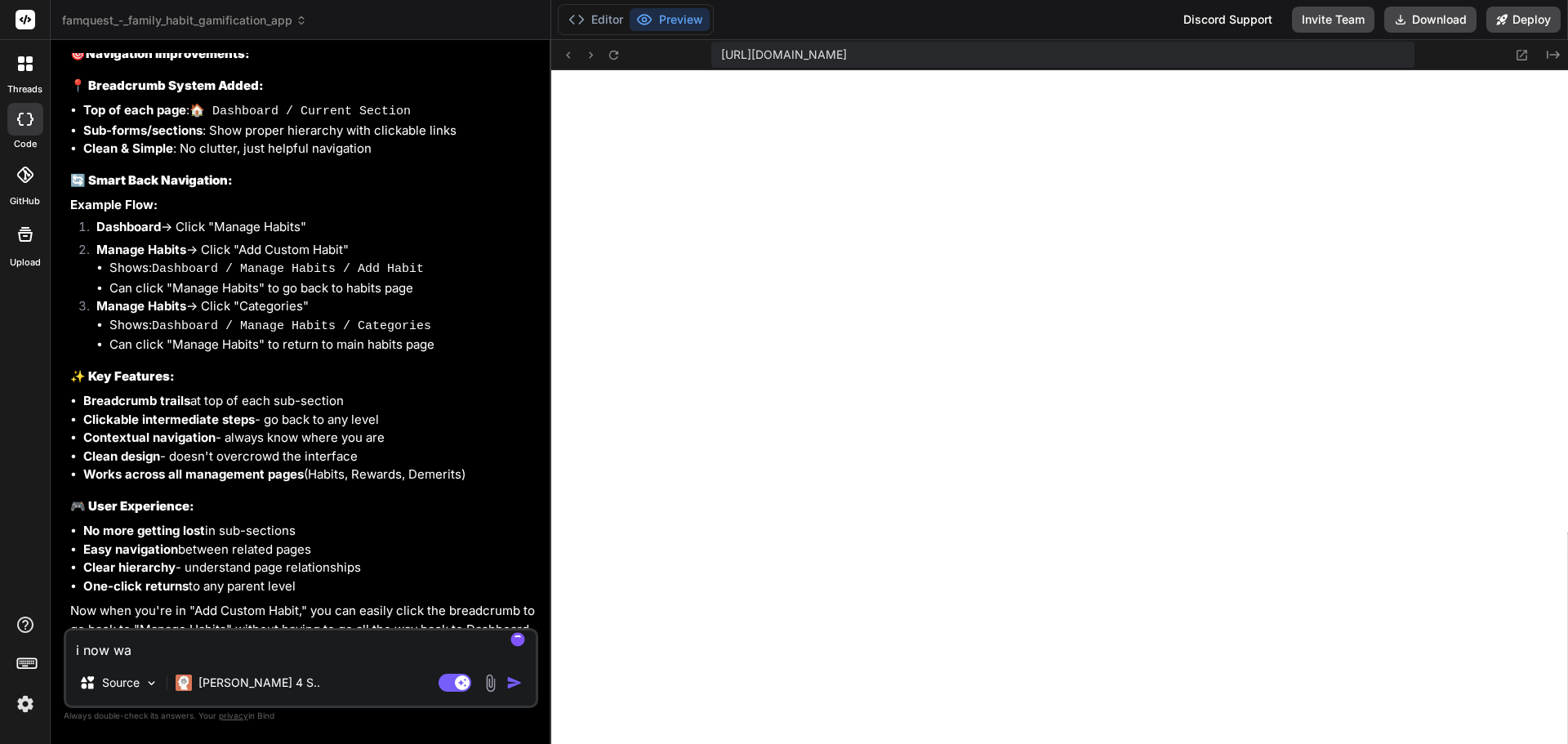
type textarea "i now wan"
type textarea "x"
type textarea "i now want"
type textarea "x"
type textarea "i now want"
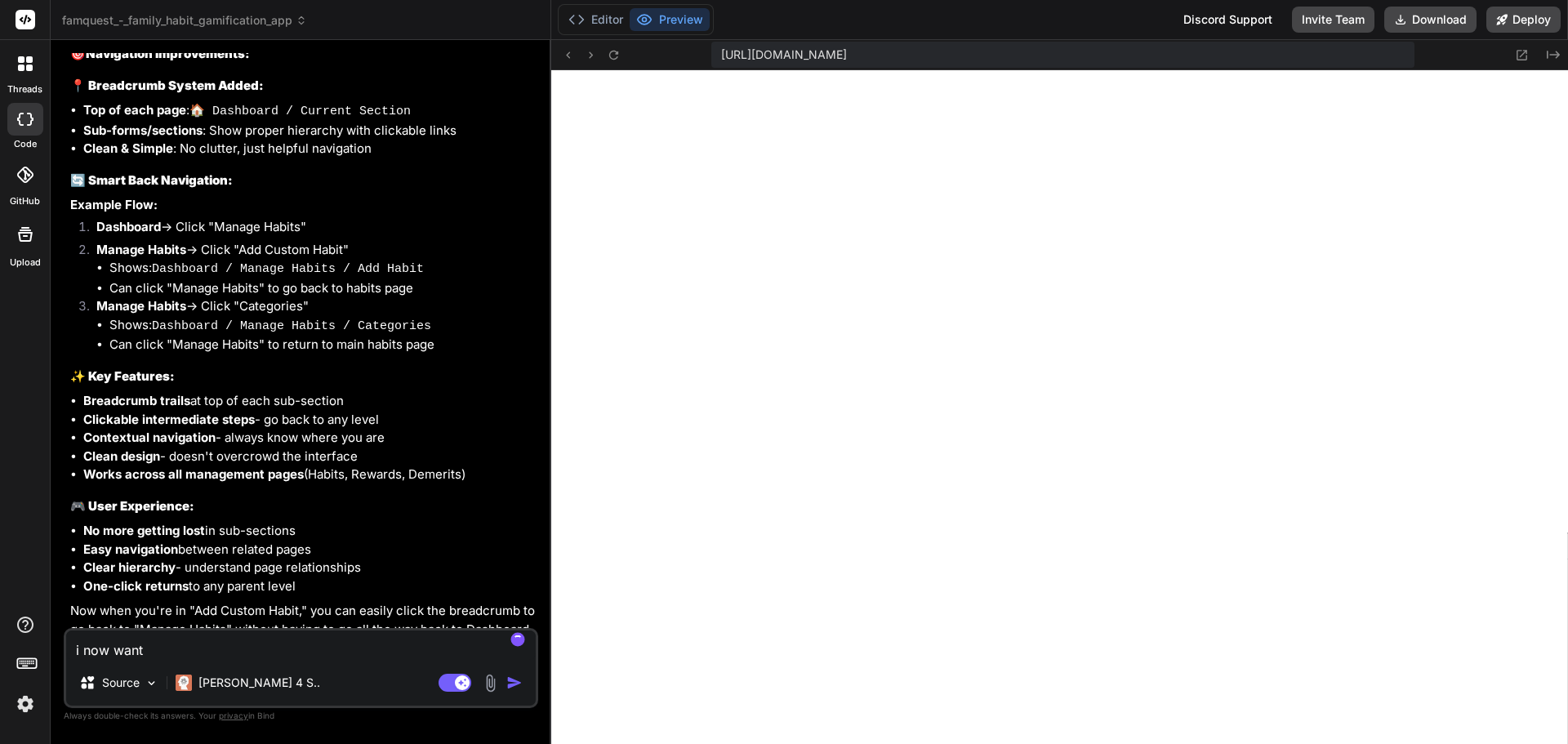
type textarea "x"
type textarea "i now want t"
type textarea "x"
type textarea "i now want to"
type textarea "x"
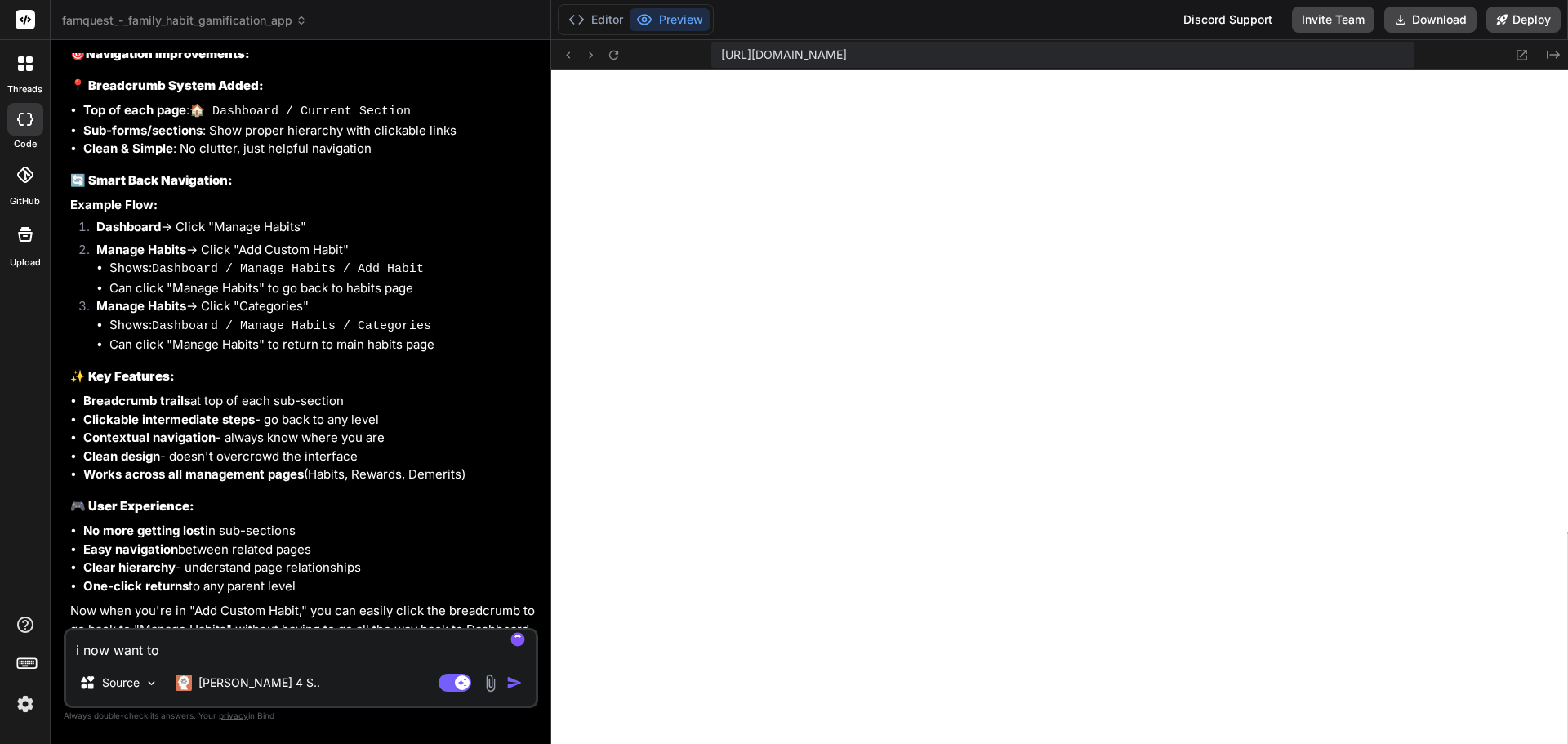
type textarea "i now want to"
type textarea "x"
type textarea "i now want to te"
type textarea "x"
type textarea "i now want to tes"
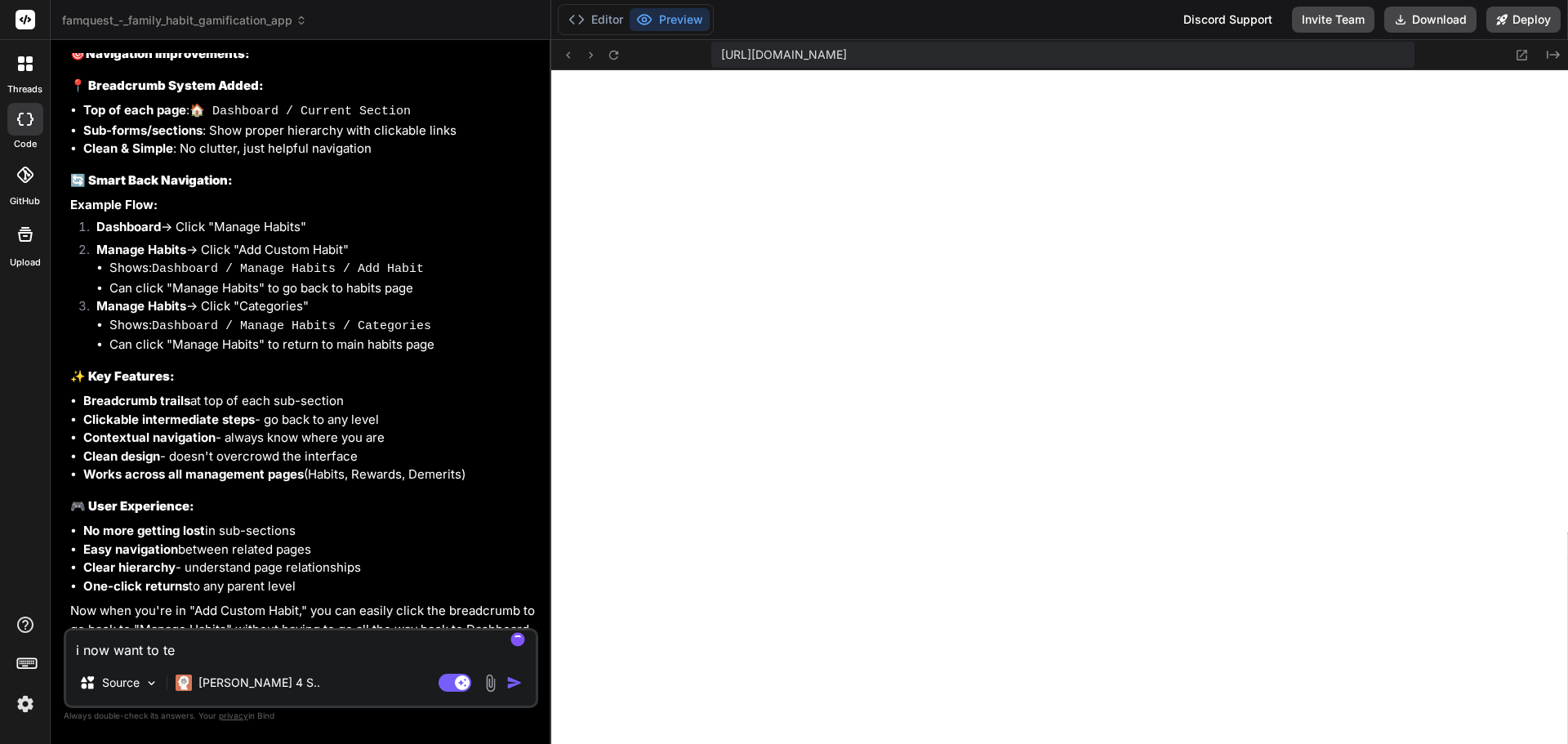
type textarea "x"
type textarea "i now want to test"
type textarea "x"
type textarea "i now want to test"
type textarea "x"
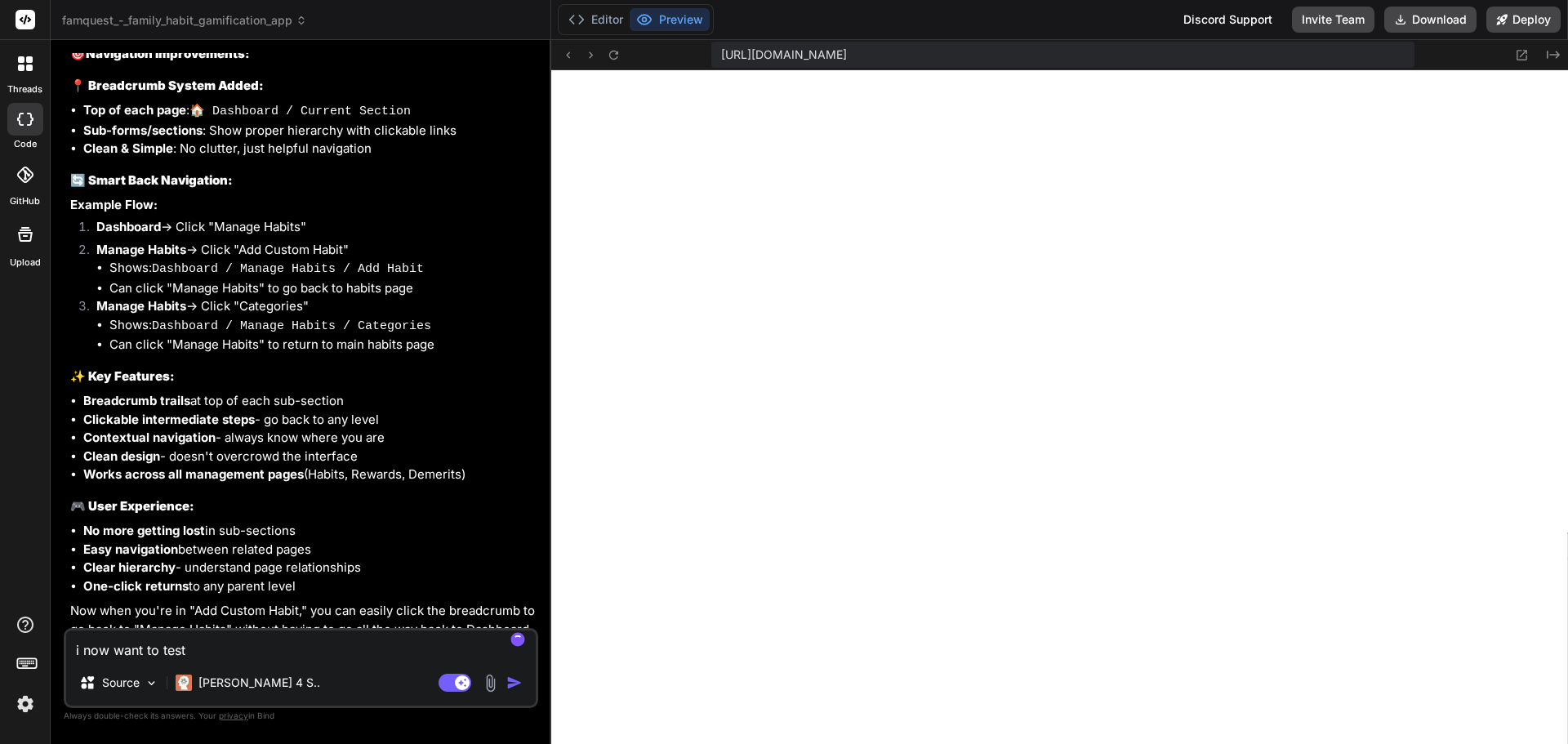
type textarea "i now want to test t"
type textarea "x"
type textarea "i now want to test th"
type textarea "x"
type textarea "i now want to test the"
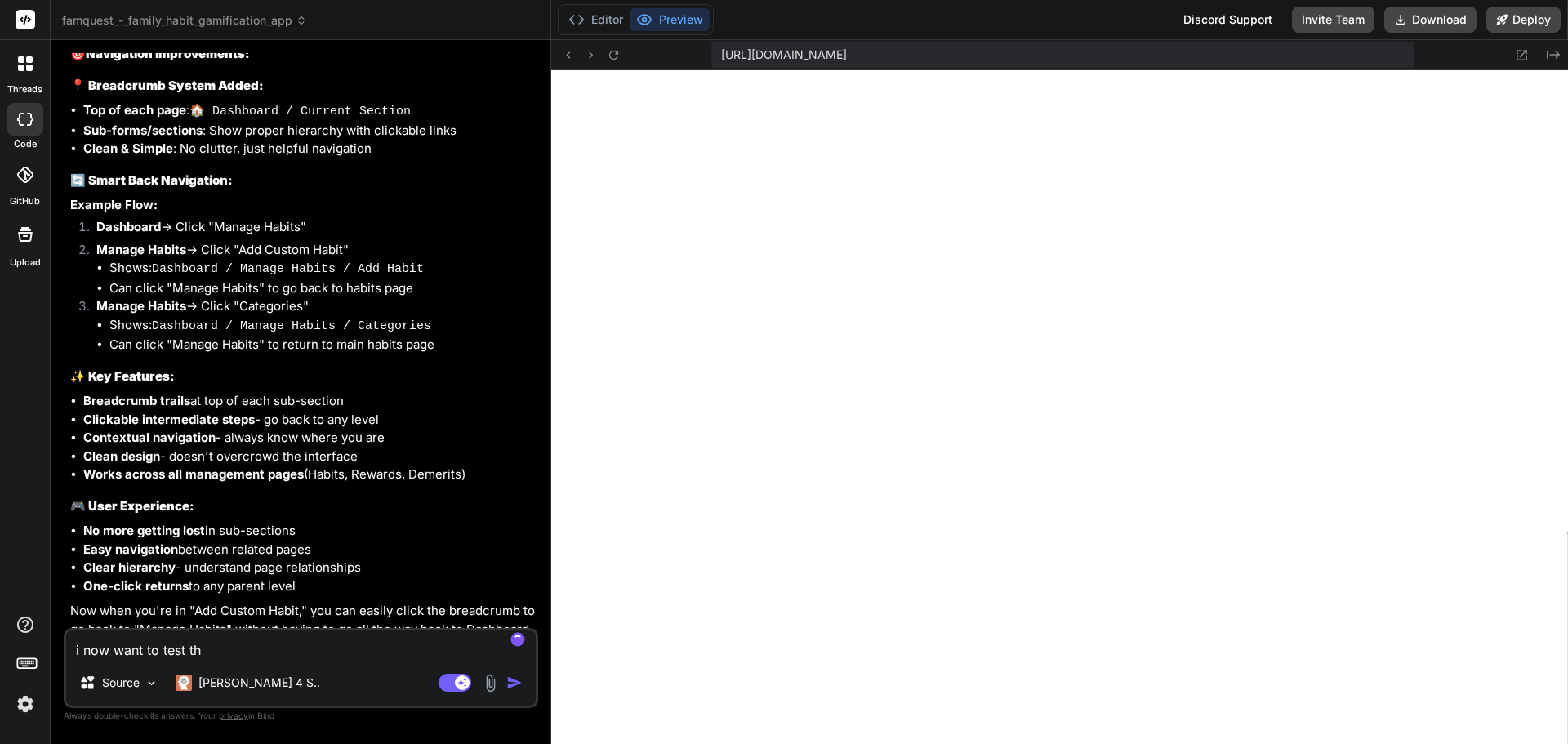
type textarea "x"
type textarea "i now want to test the"
type textarea "x"
type textarea "i now want to test the c"
type textarea "x"
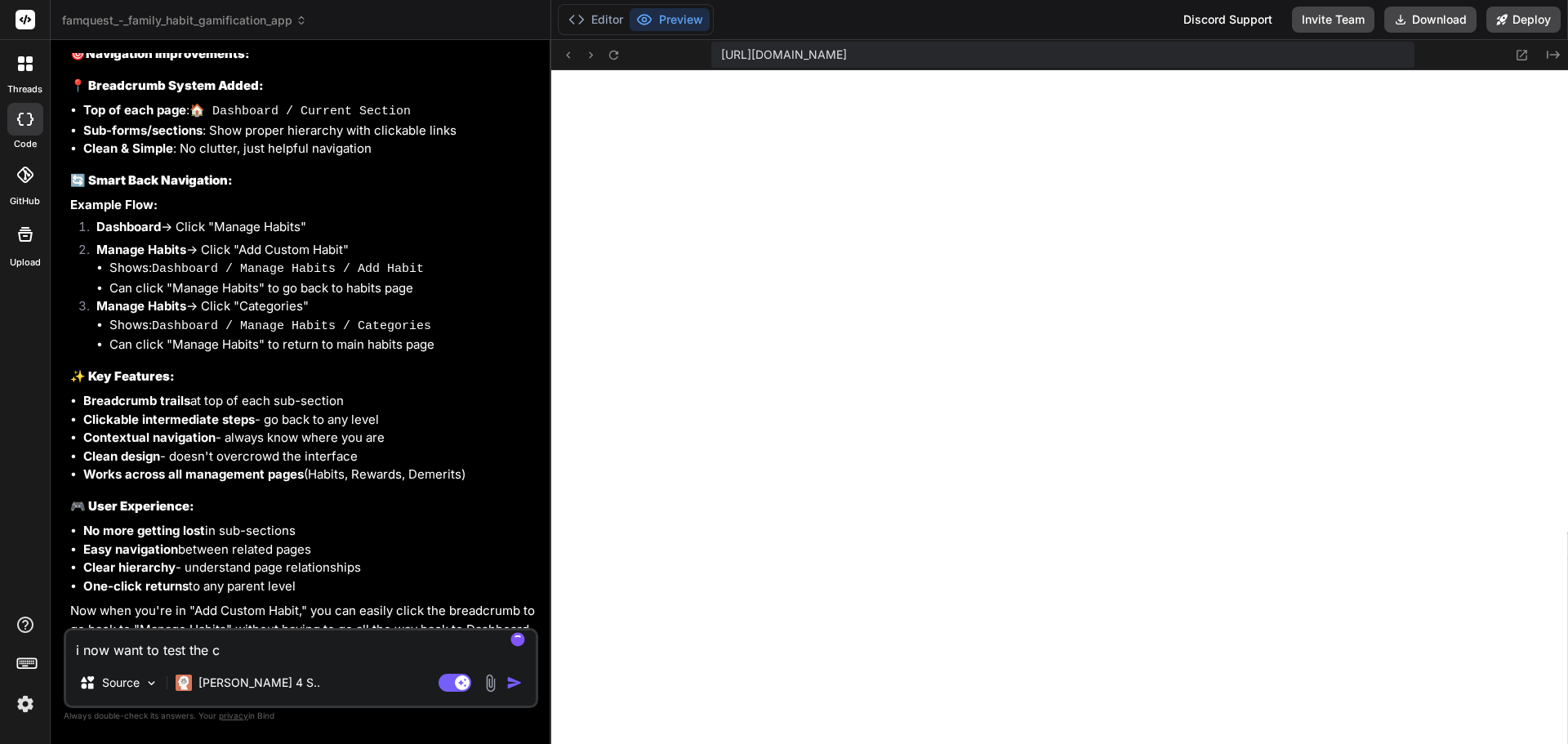
type textarea "i now want to test the ch"
type textarea "x"
type textarea "i now want to test the chi"
type textarea "x"
type textarea "i now want to test the chil"
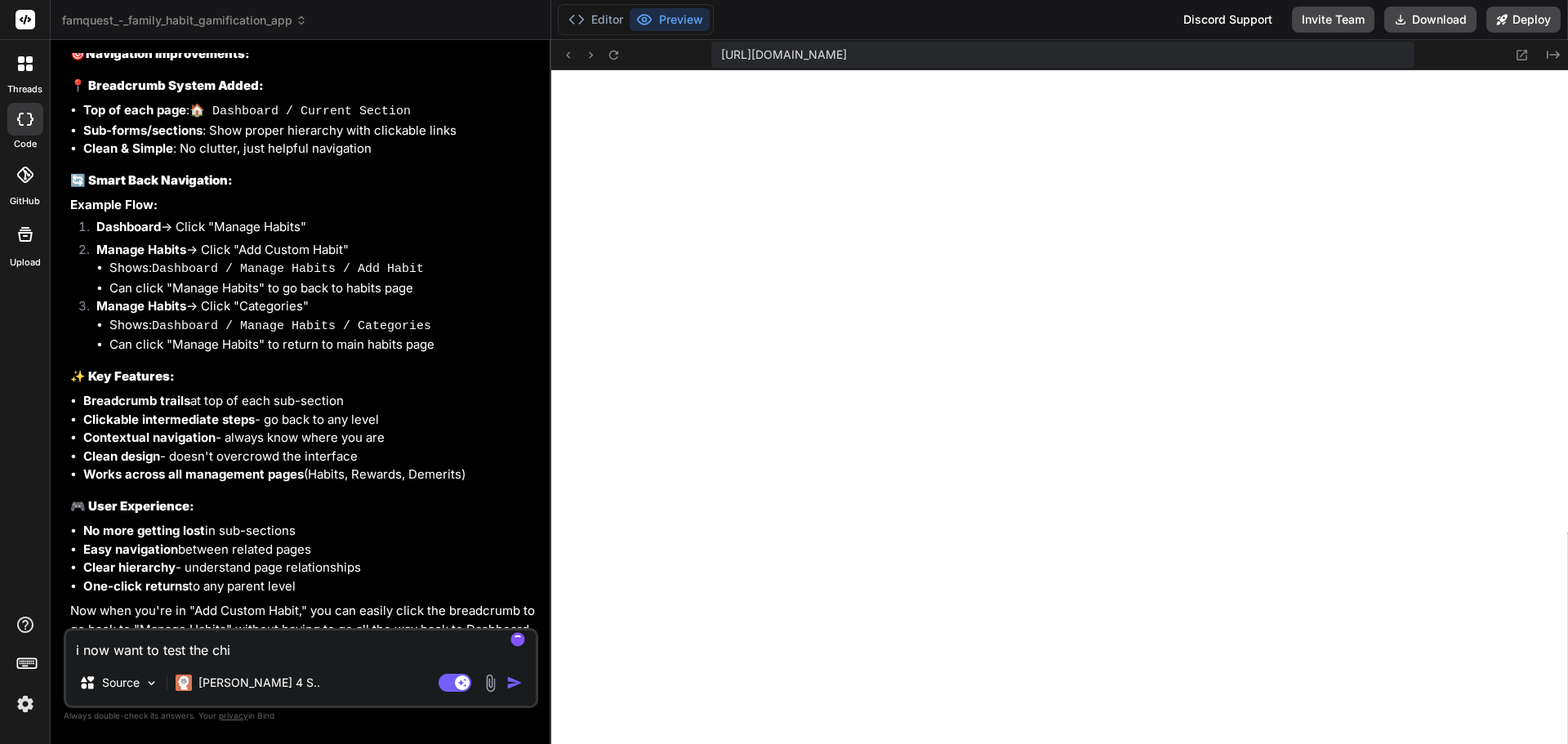
type textarea "x"
type textarea "i now want to test the child"
type textarea "x"
type textarea "i now want to test the child"
type textarea "x"
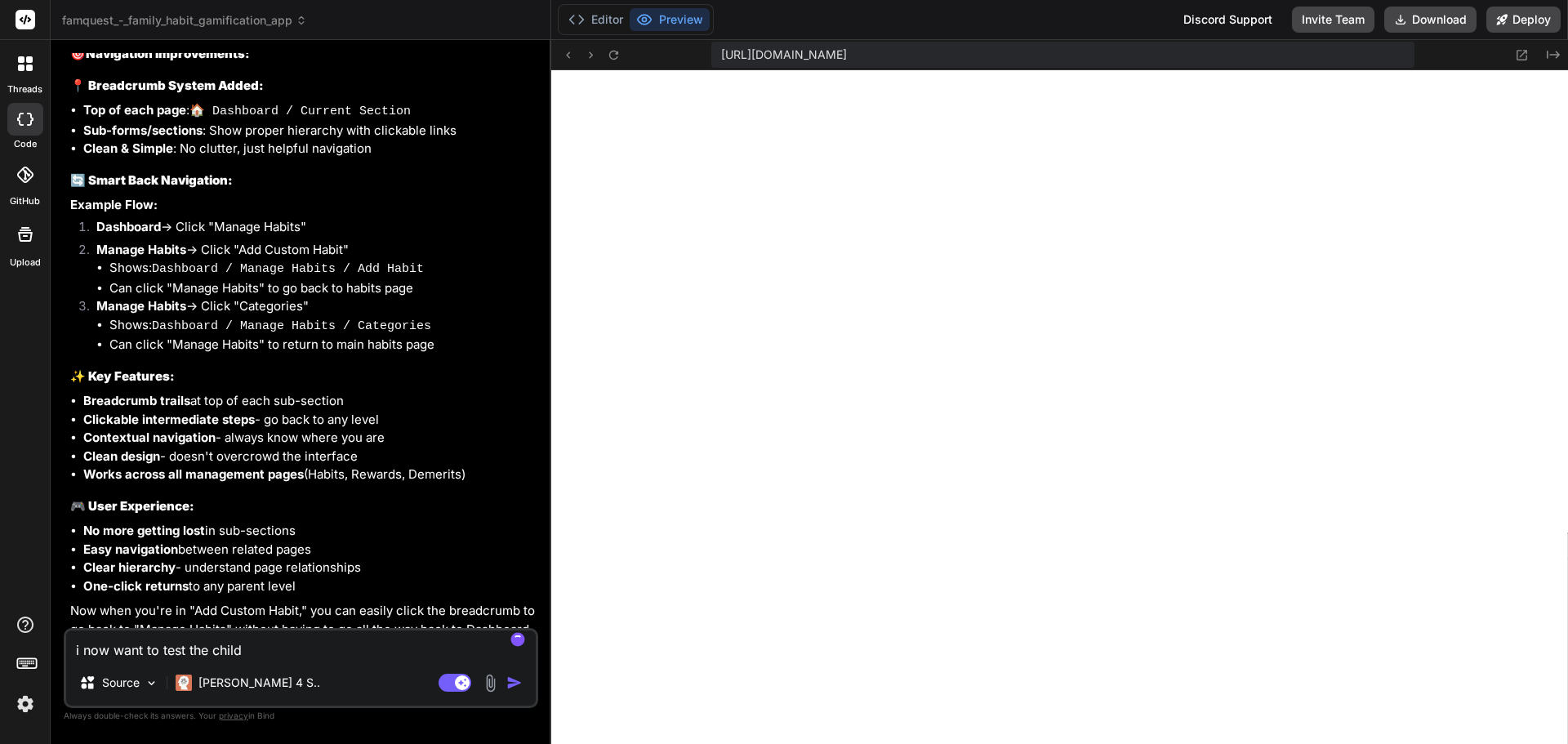
type textarea "i now want to test the child l"
type textarea "x"
type textarea "i now want to test the child lo"
type textarea "x"
type textarea "i now want to test the child log"
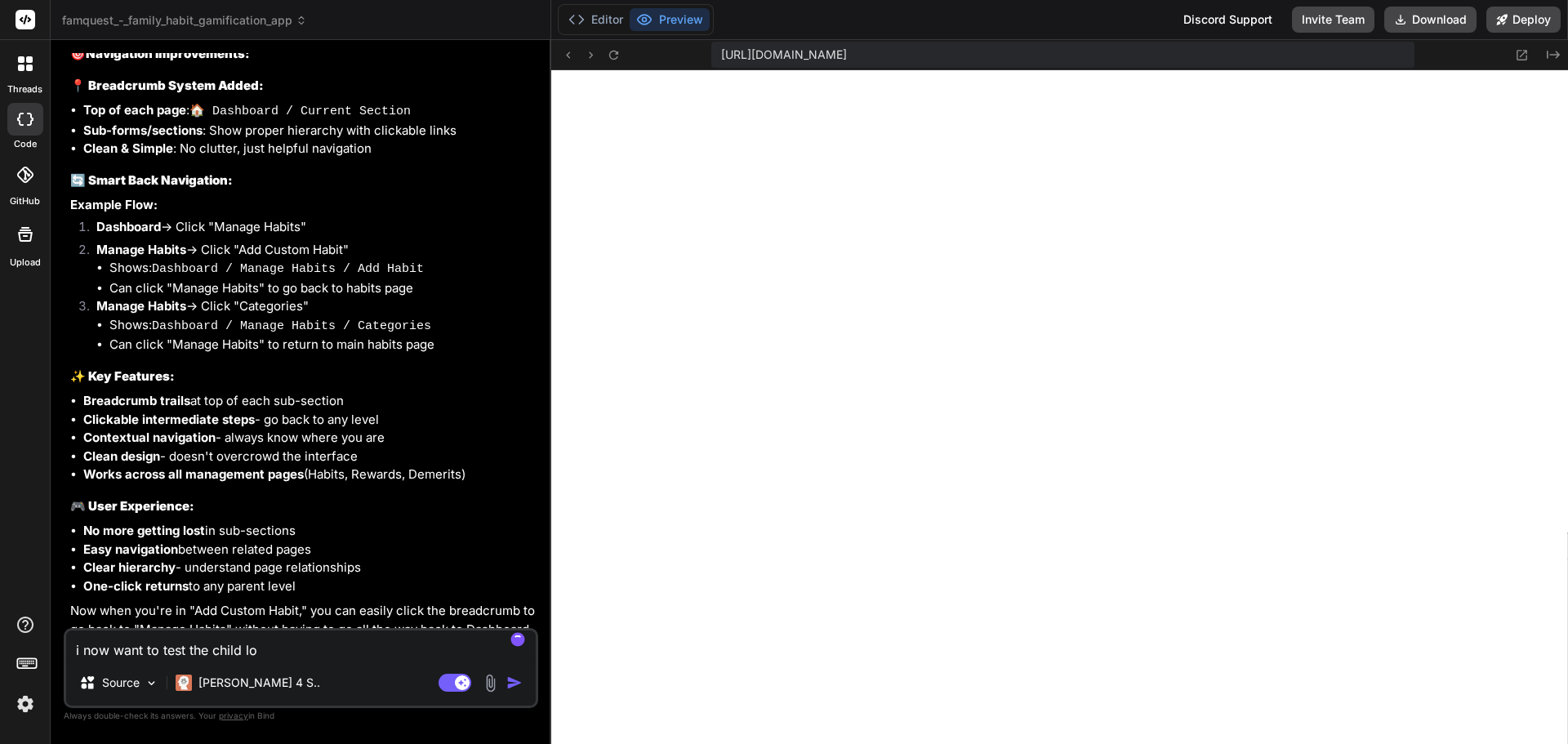
type textarea "x"
type textarea "i now want to test the child logi"
type textarea "x"
type textarea "i now want to test the child login"
type textarea "x"
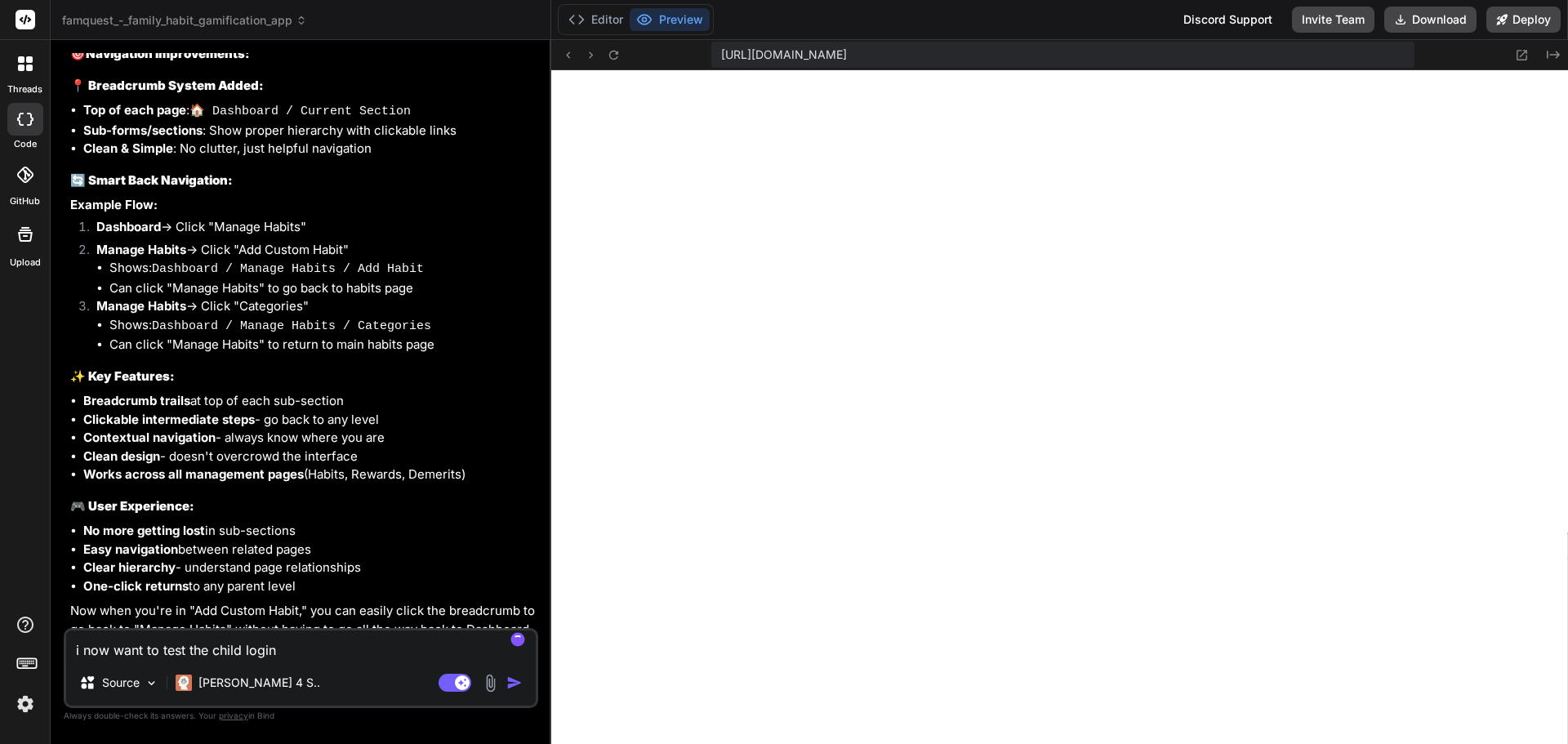
type textarea "i now want to test the child login"
type textarea "x"
type textarea "i now want to test the child login s"
type textarea "x"
type textarea "i now want to test the child login si"
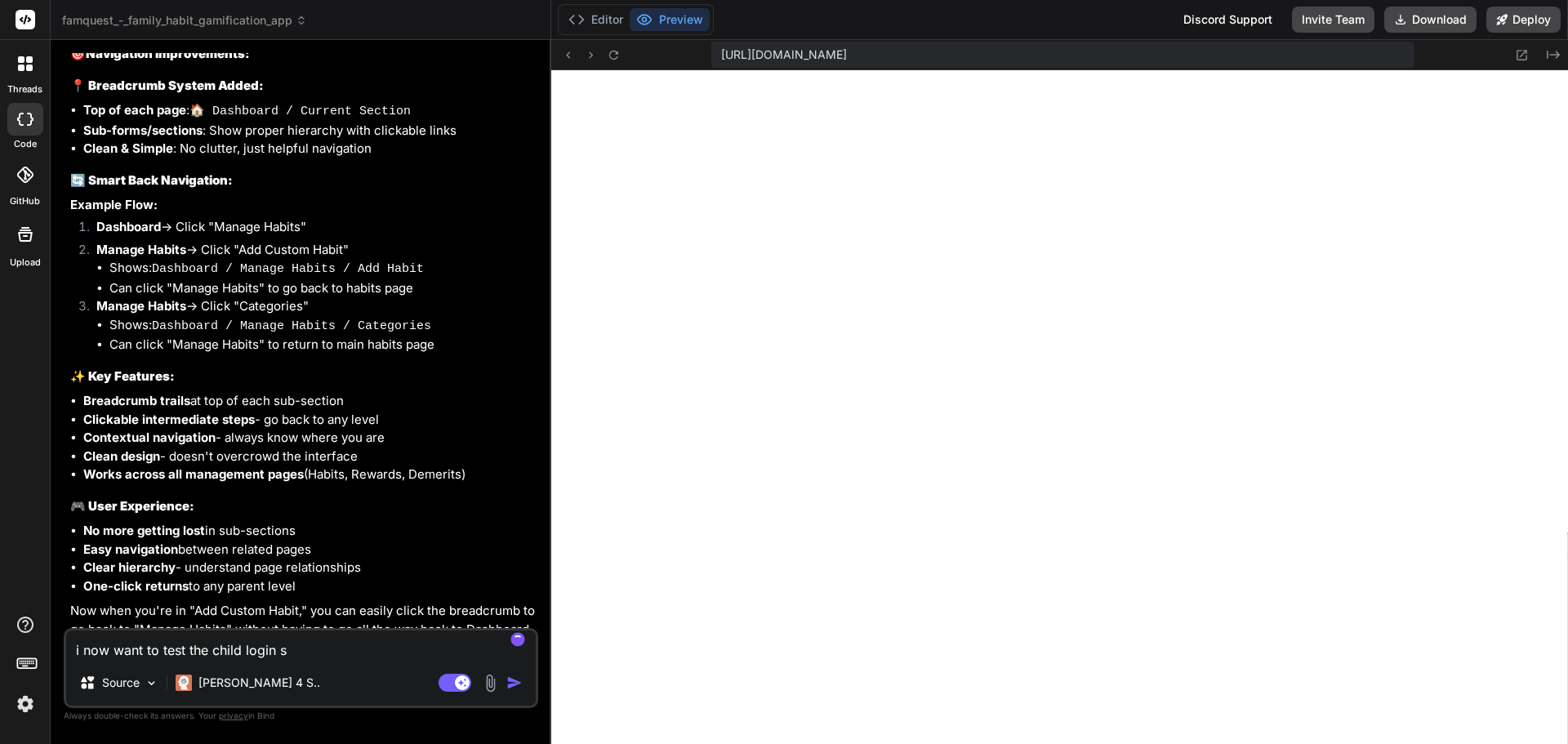
type textarea "x"
type textarea "i now want to test the child login sidf"
type textarea "x"
type textarea "i now want to test the child login sidfe"
type textarea "x"
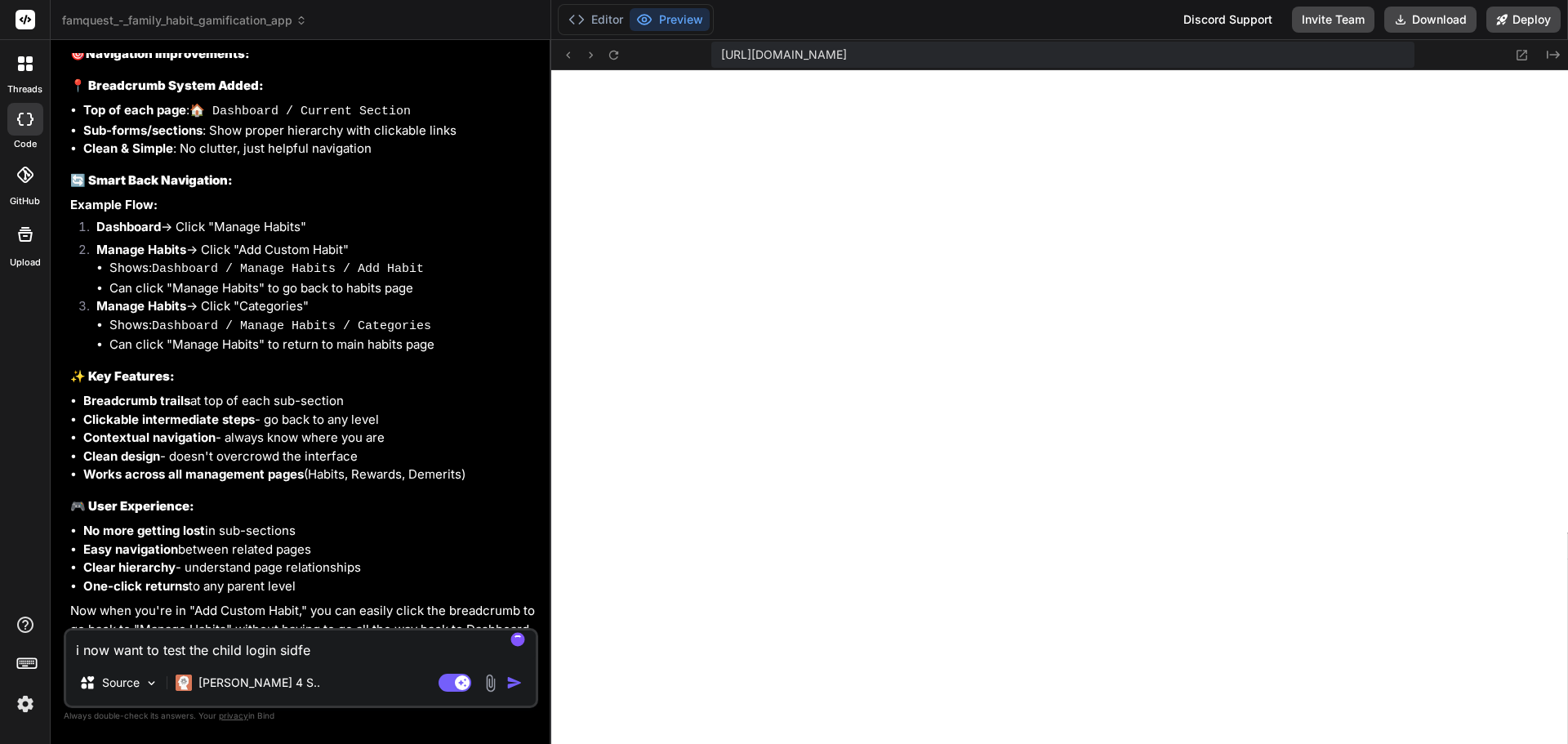
type textarea "i now want to test the child login sidfe"
type textarea "x"
type textarea "i now want to test the child login sidfe o"
type textarea "x"
type textarea "i now want to test the child login sidfe"
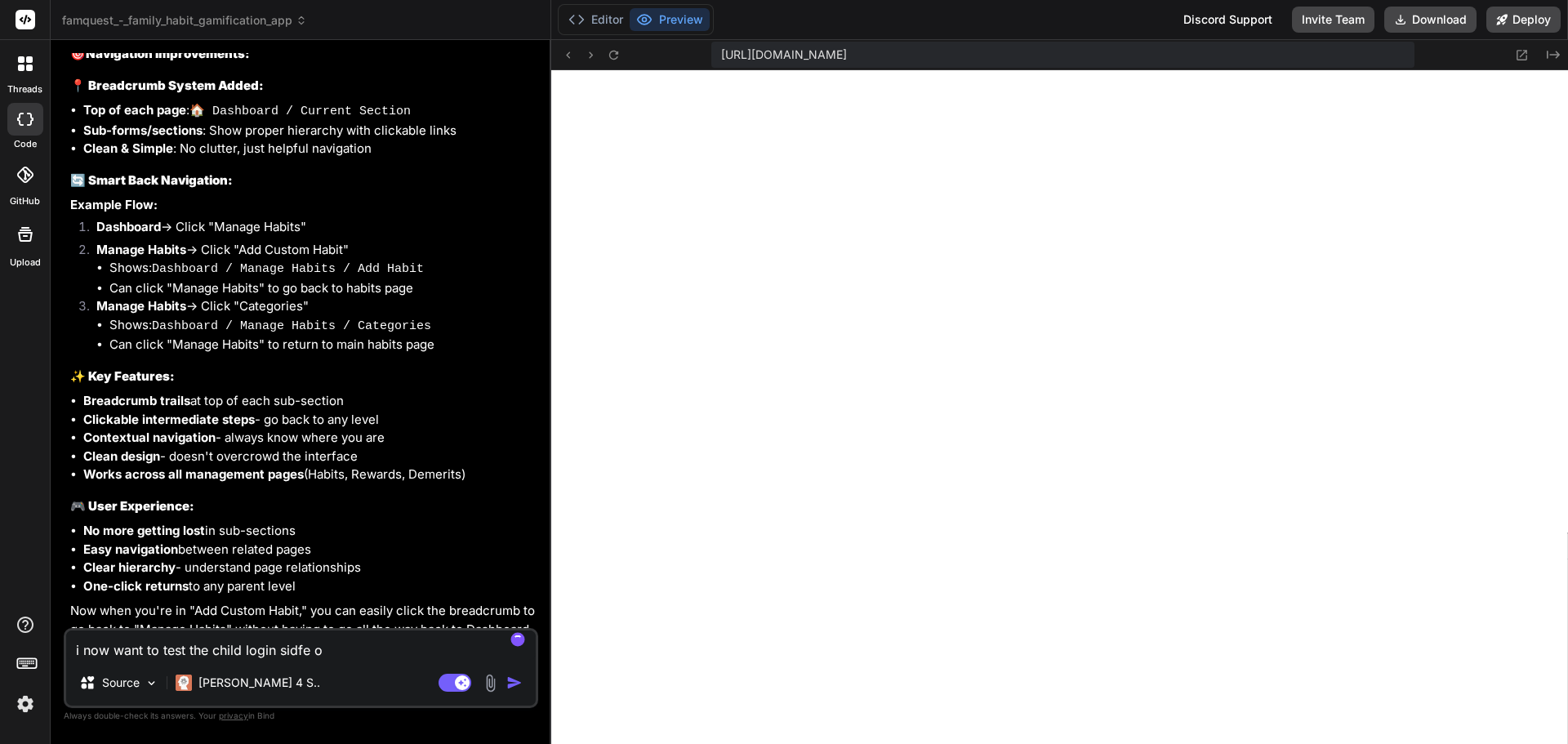
type textarea "x"
type textarea "i now want to test the child login sidfe"
type textarea "x"
type textarea "i now want to test the child login sidf"
type textarea "x"
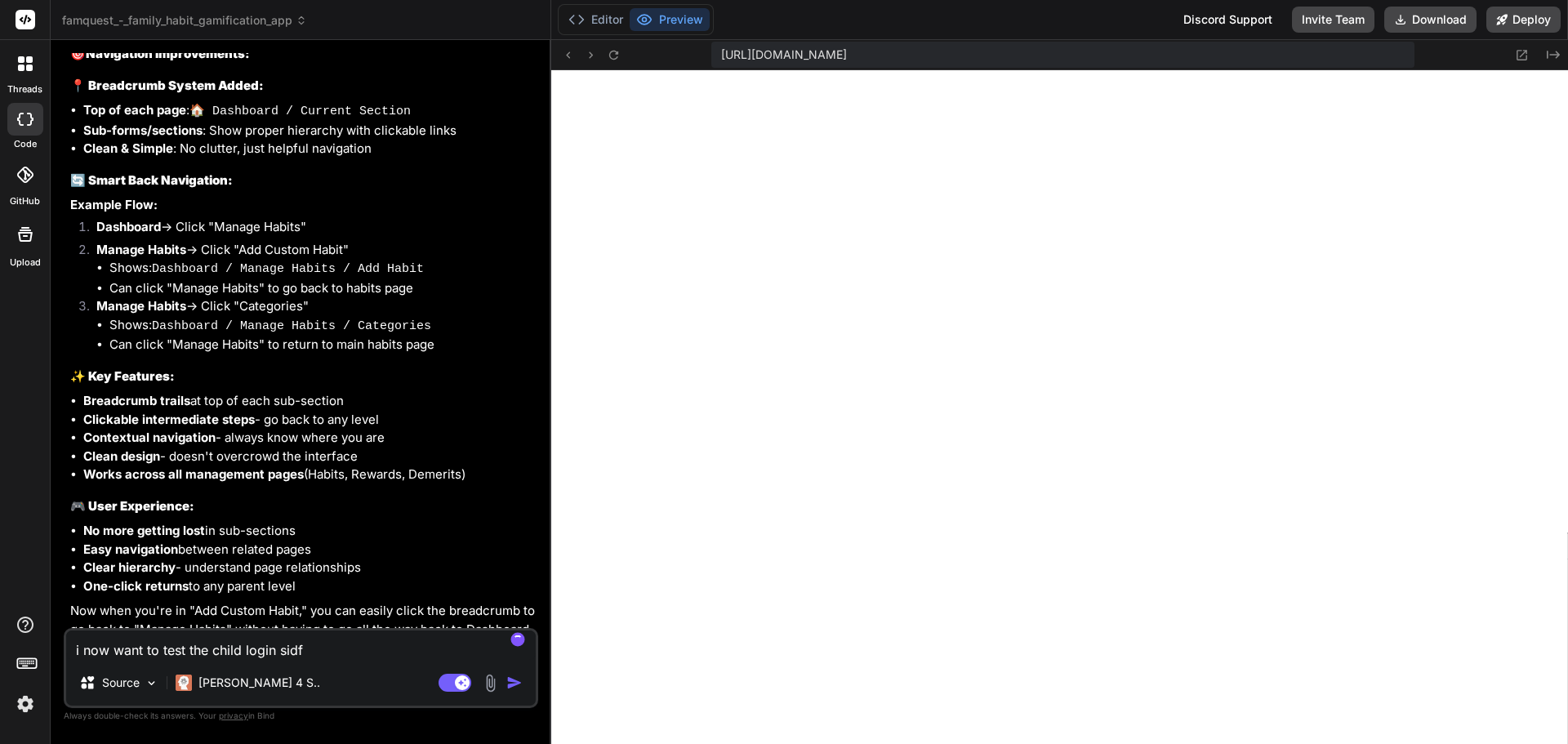
type textarea "i now want to test the child login sid"
type textarea "x"
type textarea "i now want to test the child login side"
type textarea "x"
type textarea "i now want to test the child login side"
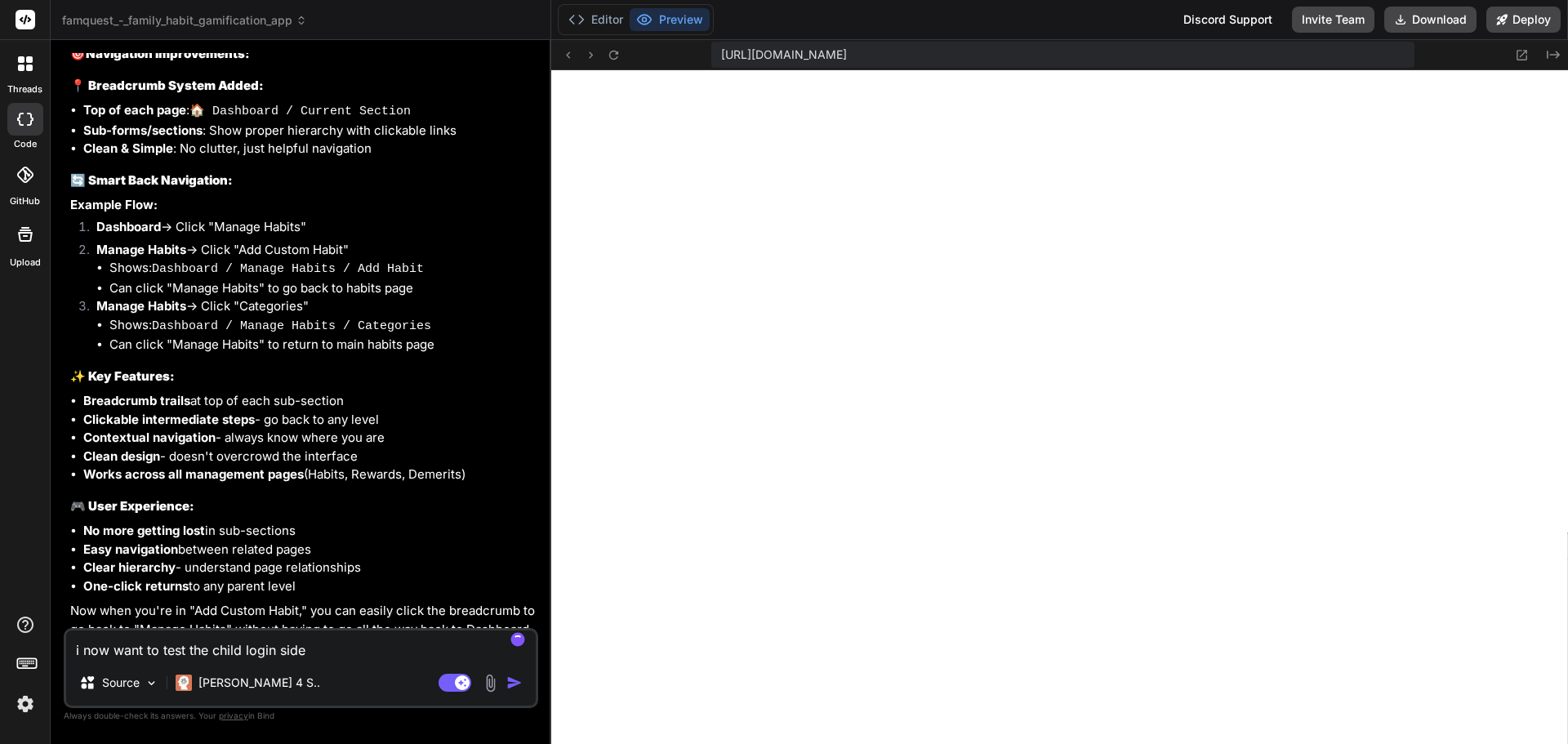
type textarea "x"
type textarea "i now want to test the child login side o"
type textarea "x"
type textarea "i now want to test the child login side of"
type textarea "x"
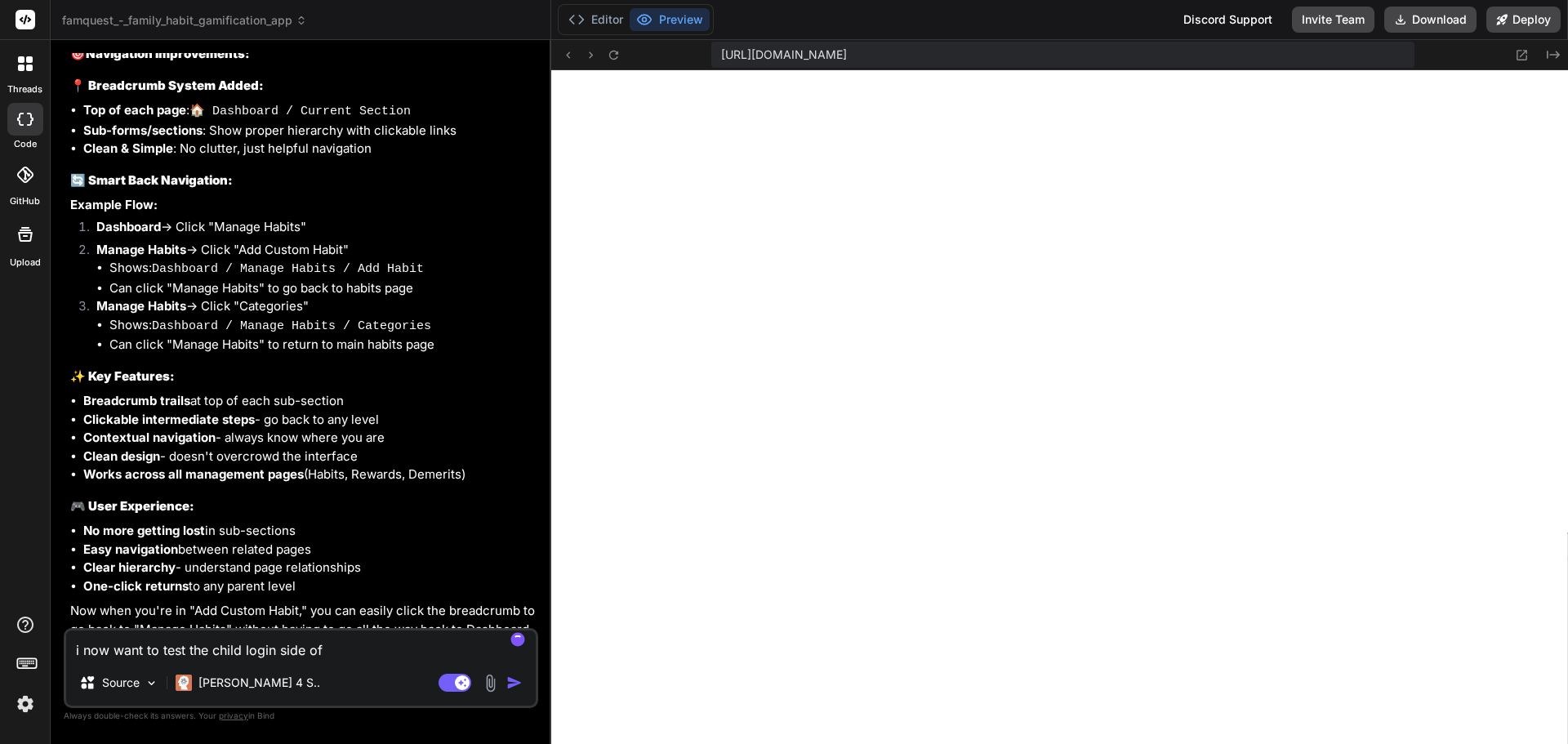
type textarea "i now want to test the child login side of"
type textarea "x"
type textarea "i now want to test the child login side of t"
type textarea "x"
type textarea "i now want to test the child login side of th"
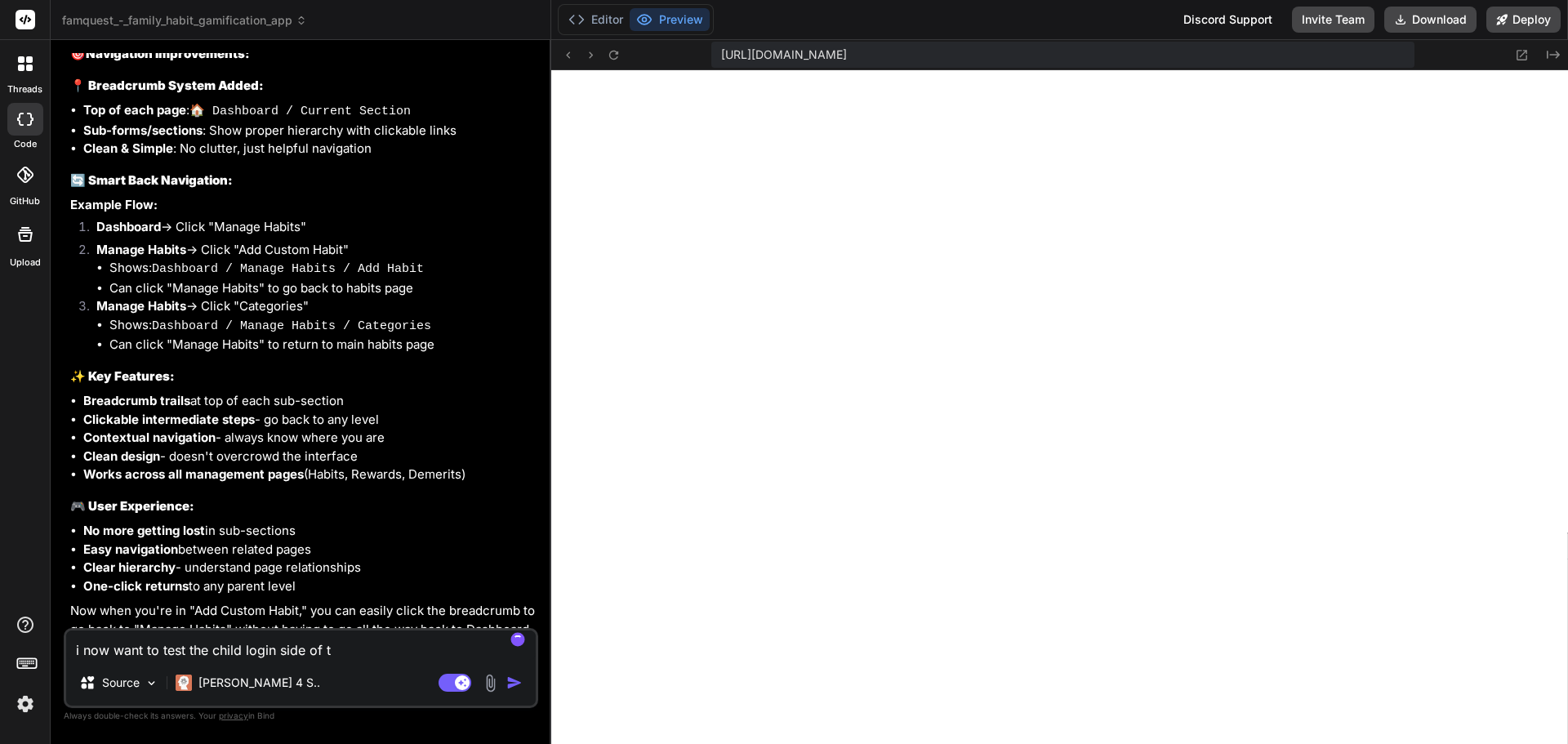
type textarea "x"
type textarea "i now want to test the child login side of thi"
type textarea "x"
type textarea "i now want to test the child login side of thin"
type textarea "x"
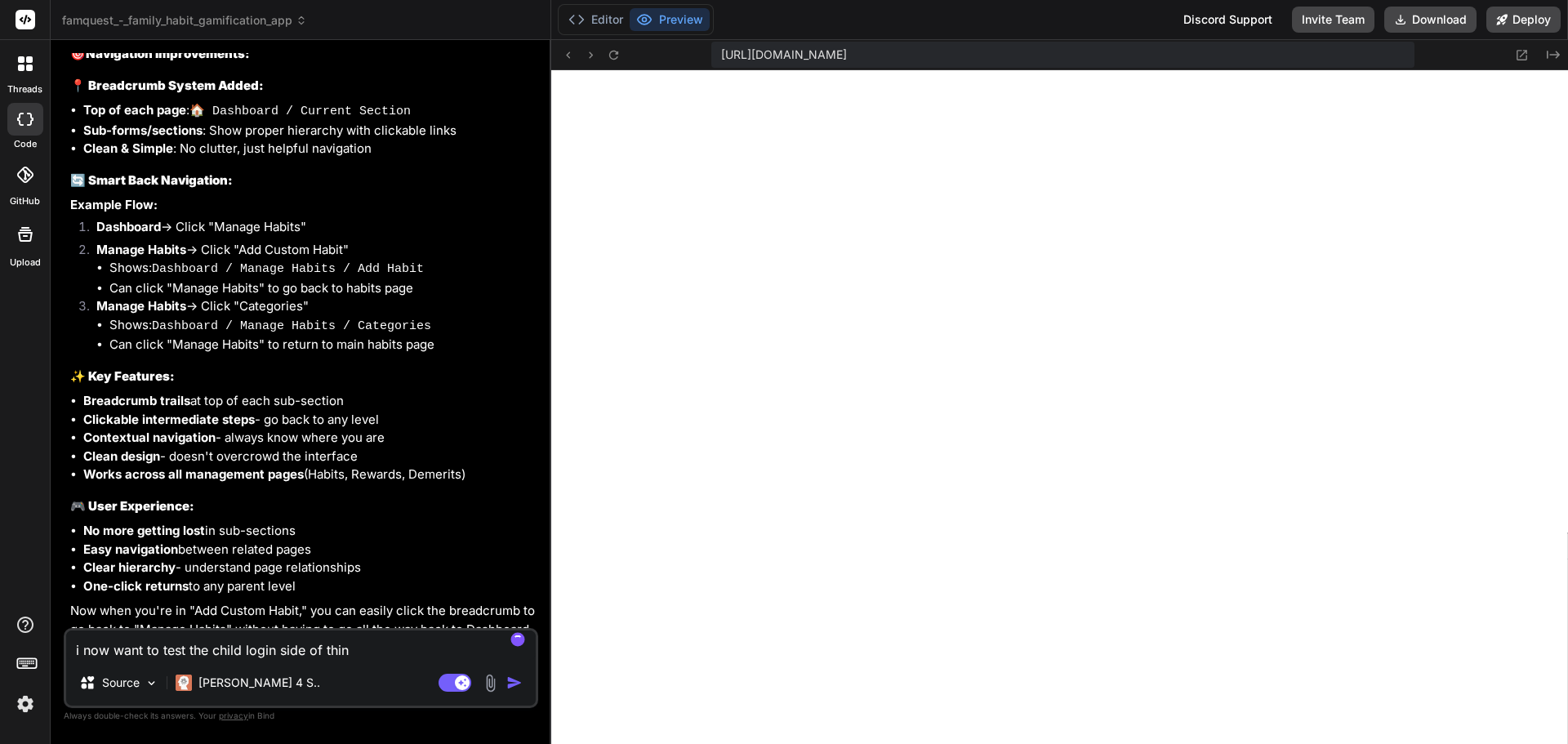
type textarea "i now want to test the child login side of thing"
type textarea "x"
type textarea "i now want to test the child login side of things"
type textarea "x"
type textarea "i now want to test the child login side of things."
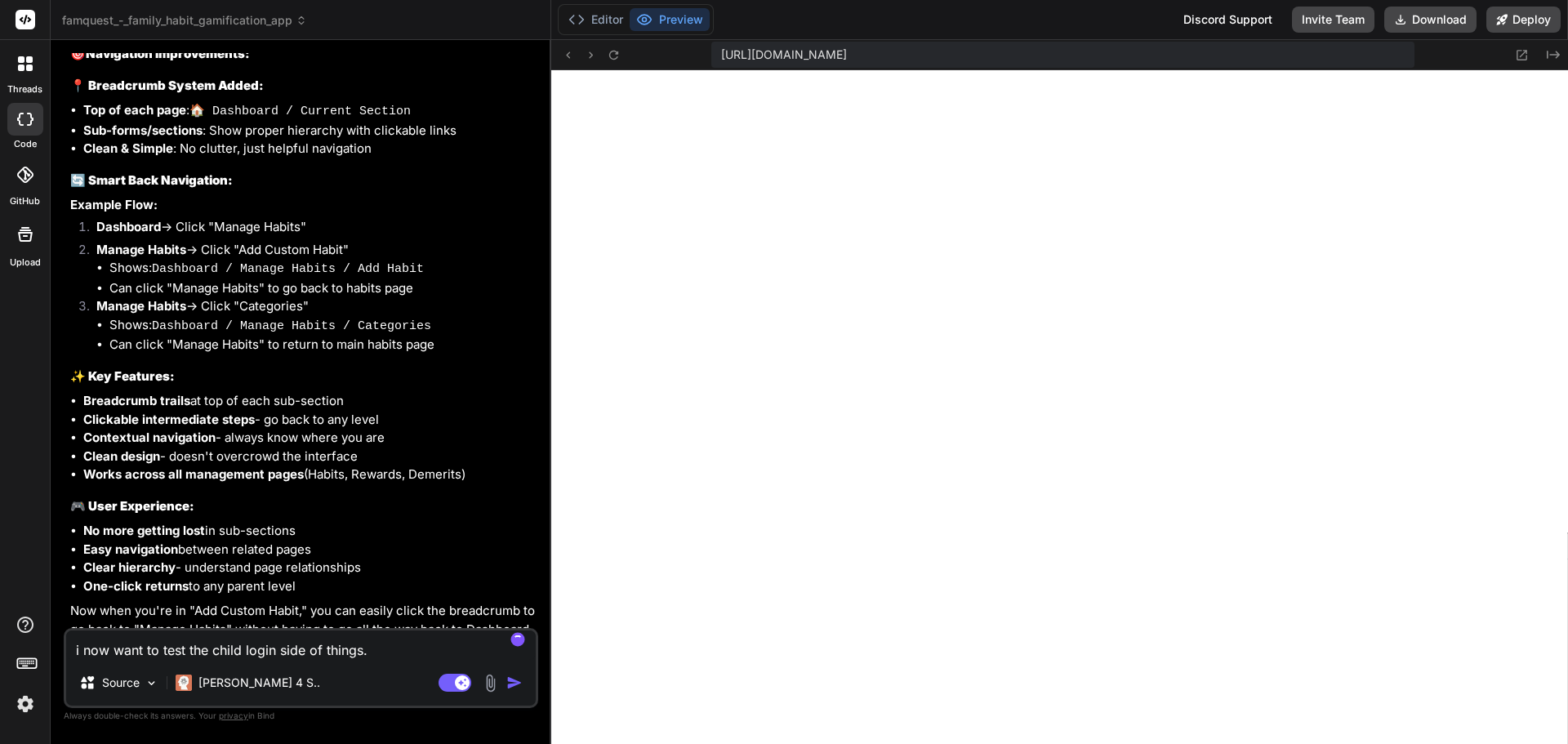
type textarea "x"
type textarea "i now want to test the child login side of things."
type textarea "x"
type textarea "i now want to test the child login side of things. W"
type textarea "x"
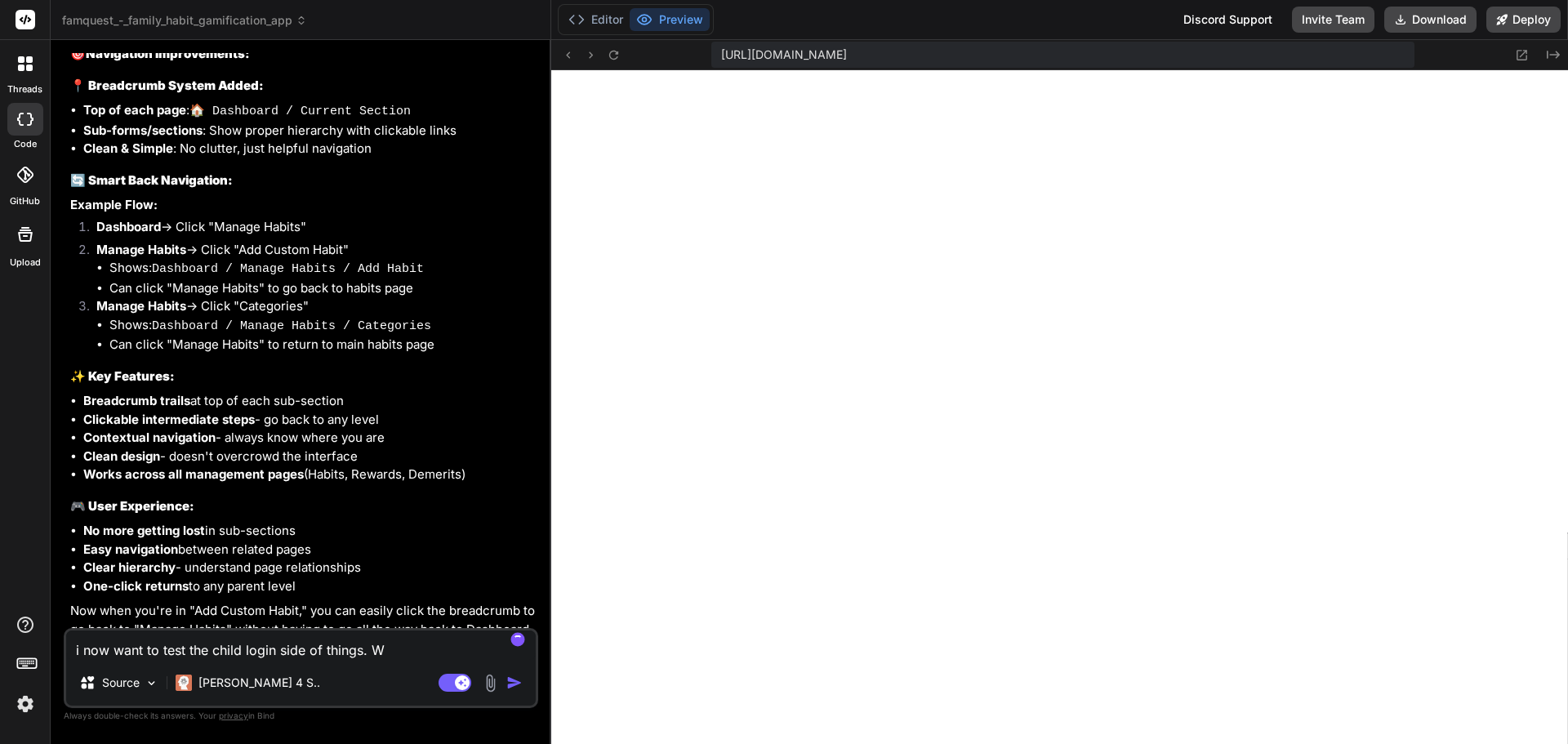
type textarea "i now want to test the child login side of things. Wb"
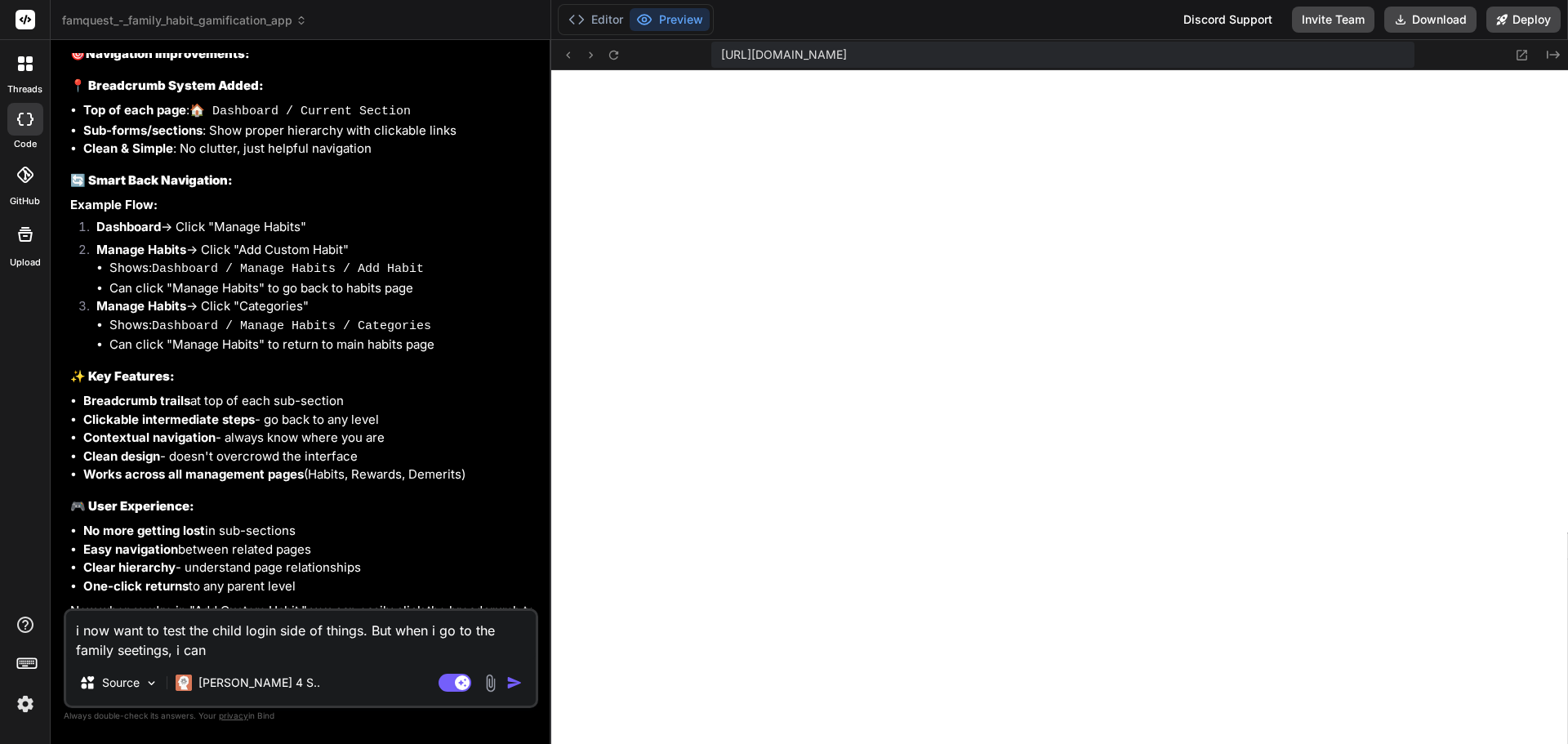
click at [305, 649] on textarea "i now want to test the child login side of things. But when i go to the family …" at bounding box center [301, 635] width 469 height 49
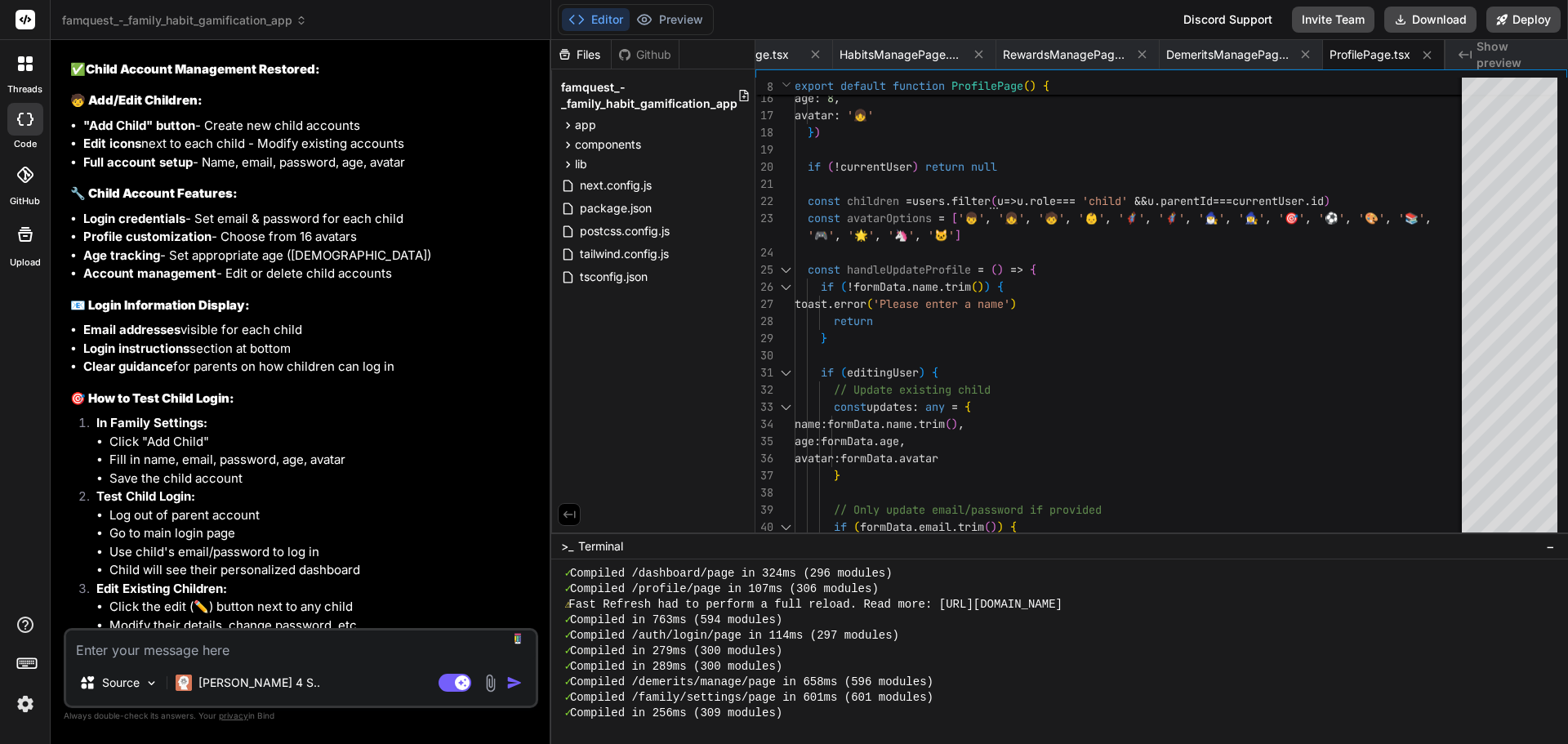
scroll to position [7325, 0]
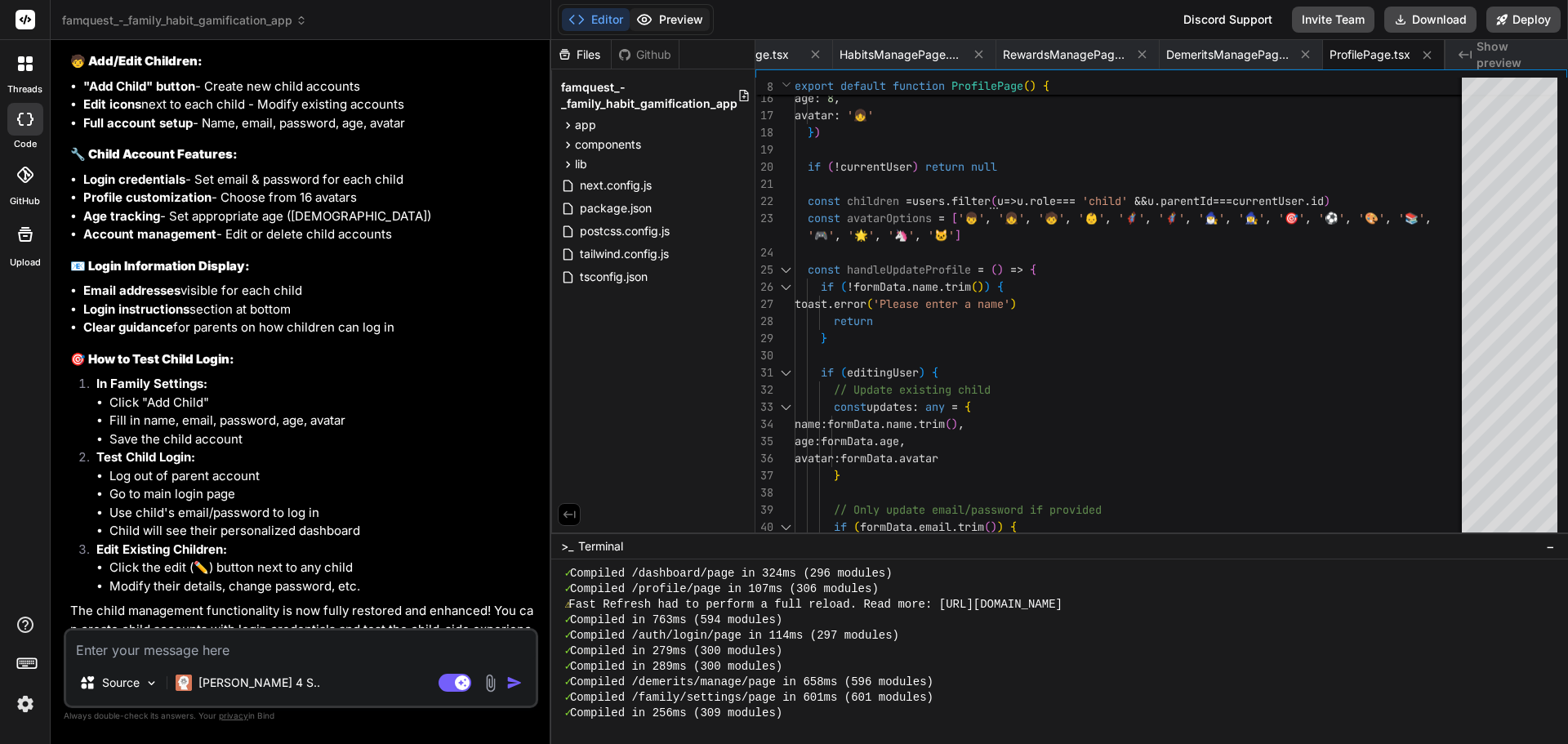
click at [685, 10] on button "Preview" at bounding box center [670, 19] width 80 height 23
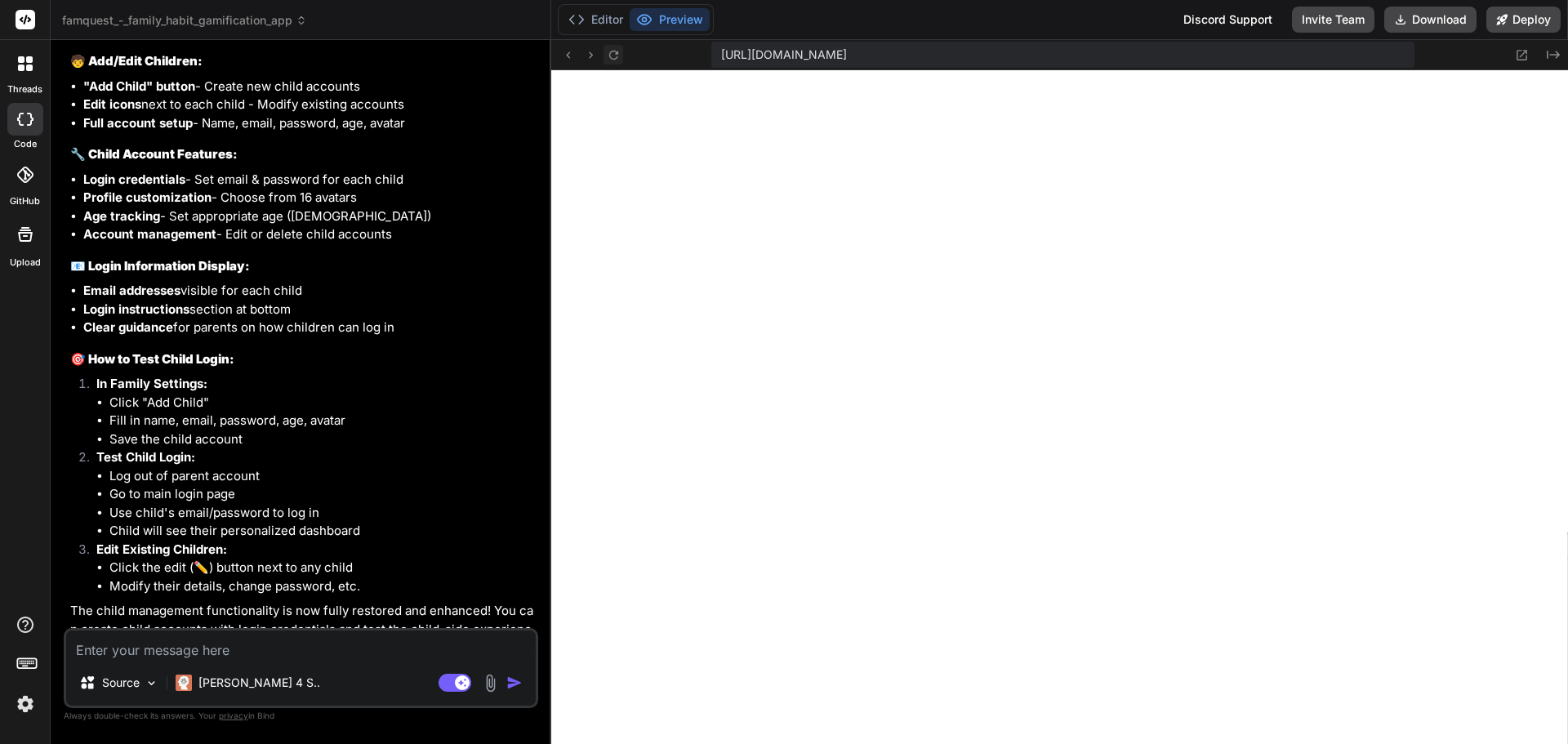
click at [611, 53] on icon at bounding box center [614, 56] width 14 height 14
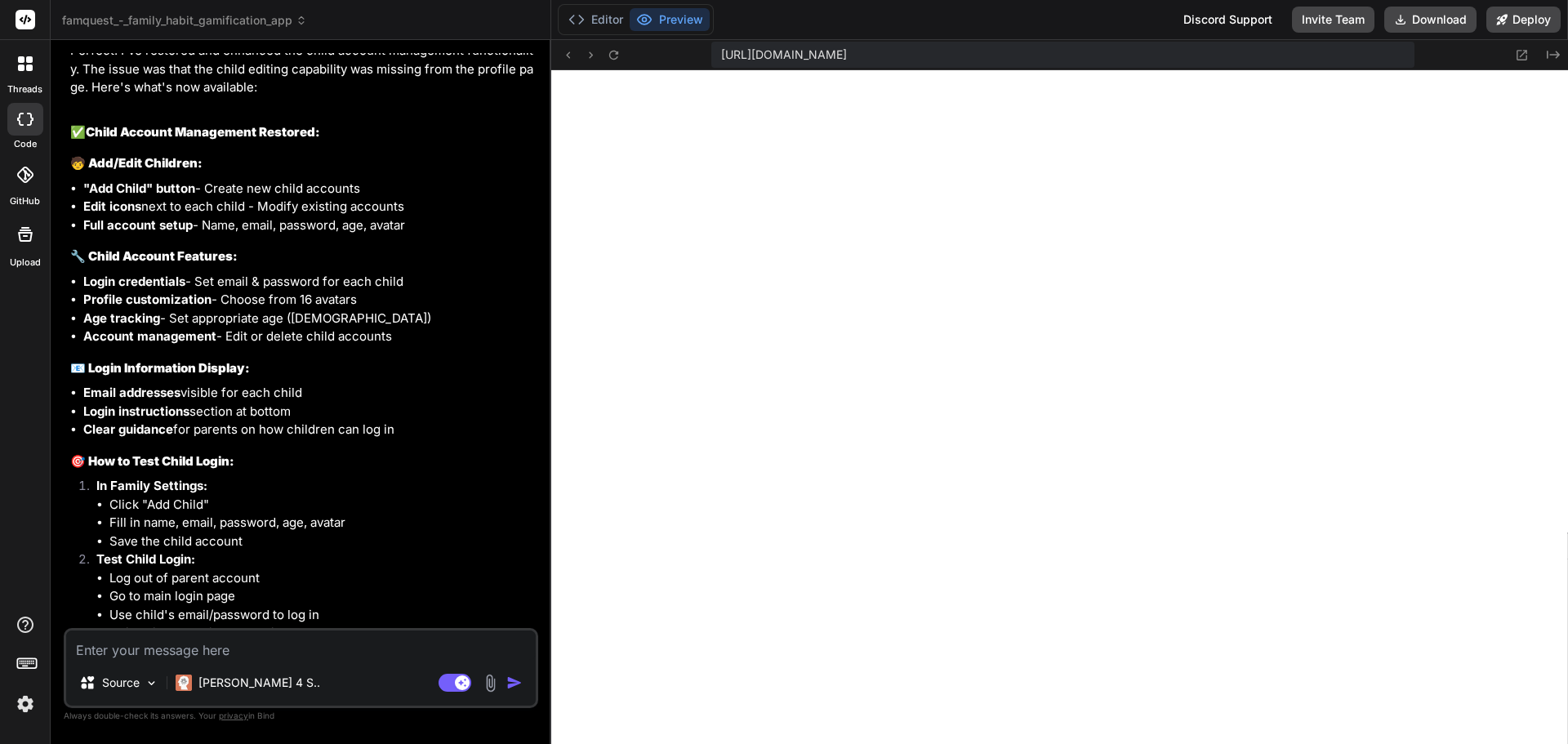
scroll to position [7188, 0]
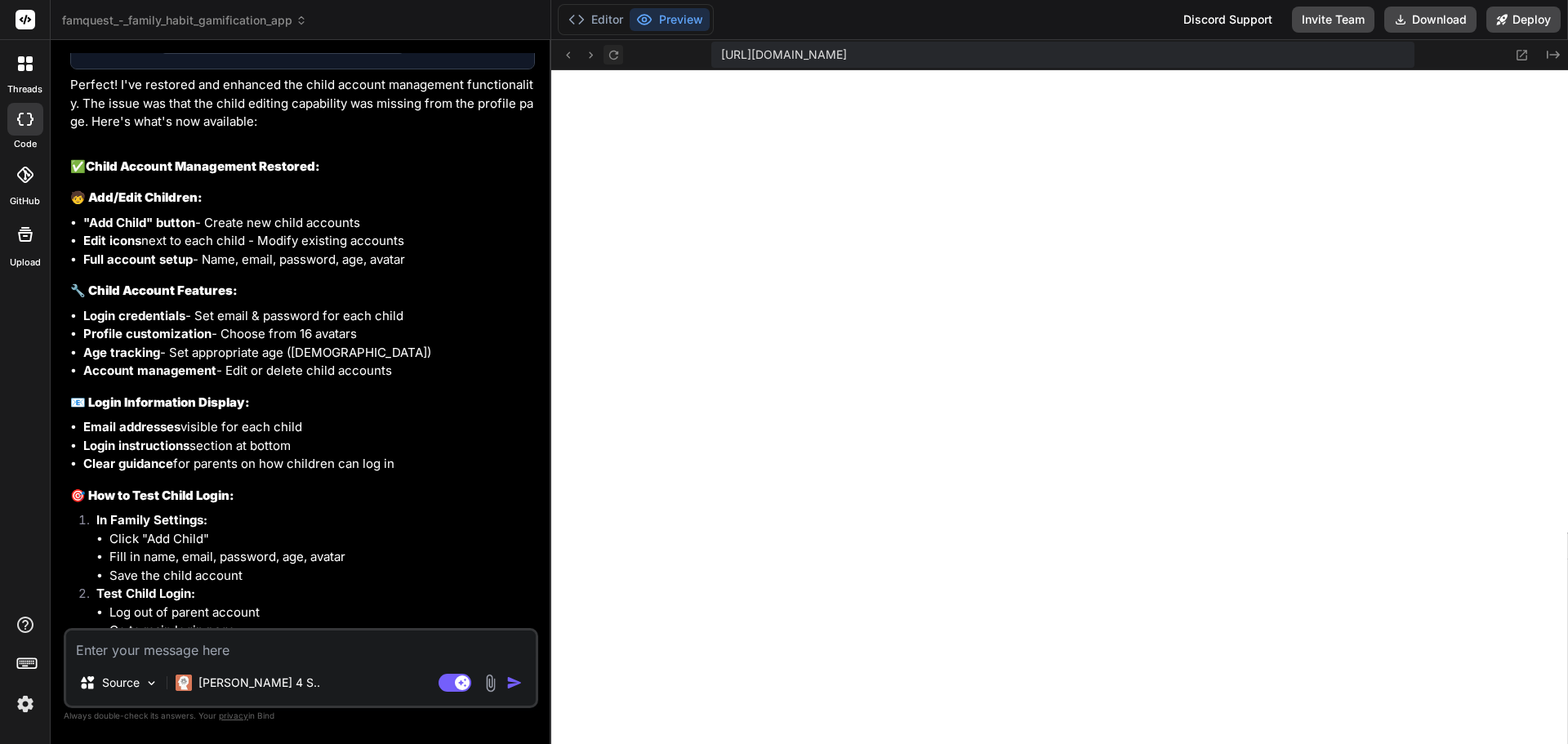
click at [612, 49] on icon at bounding box center [614, 56] width 14 height 14
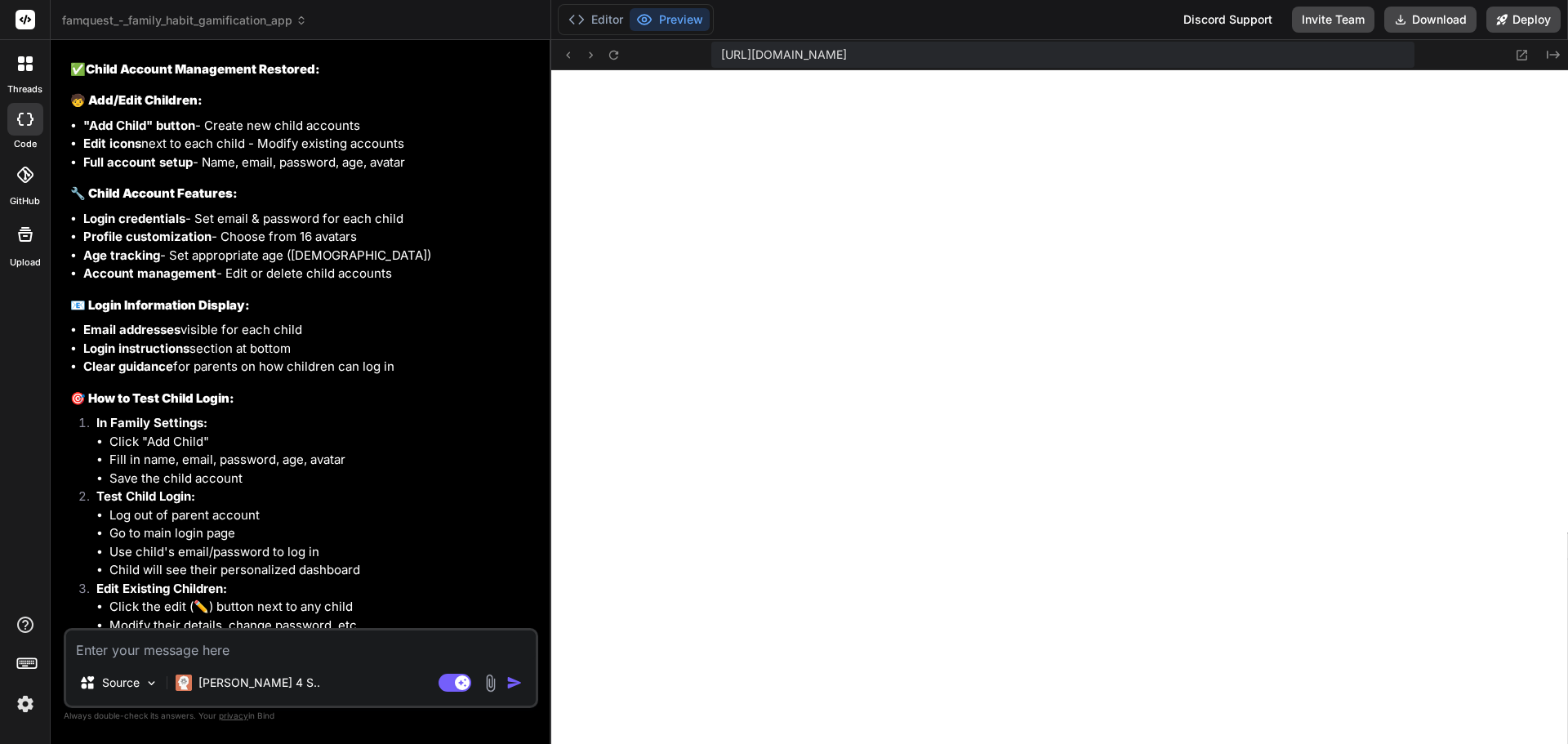
scroll to position [7325, 0]
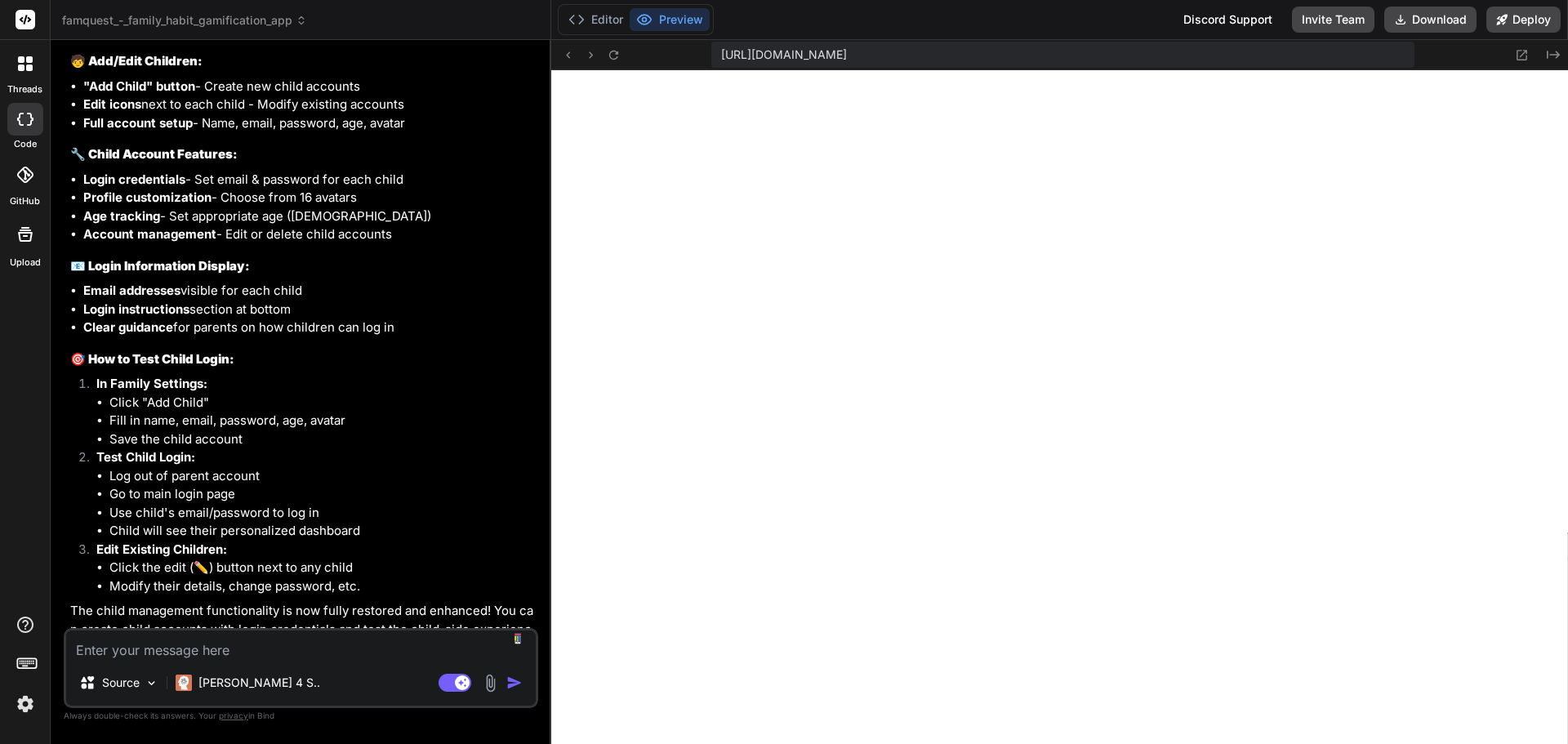
click at [213, 654] on textarea at bounding box center [301, 645] width 469 height 29
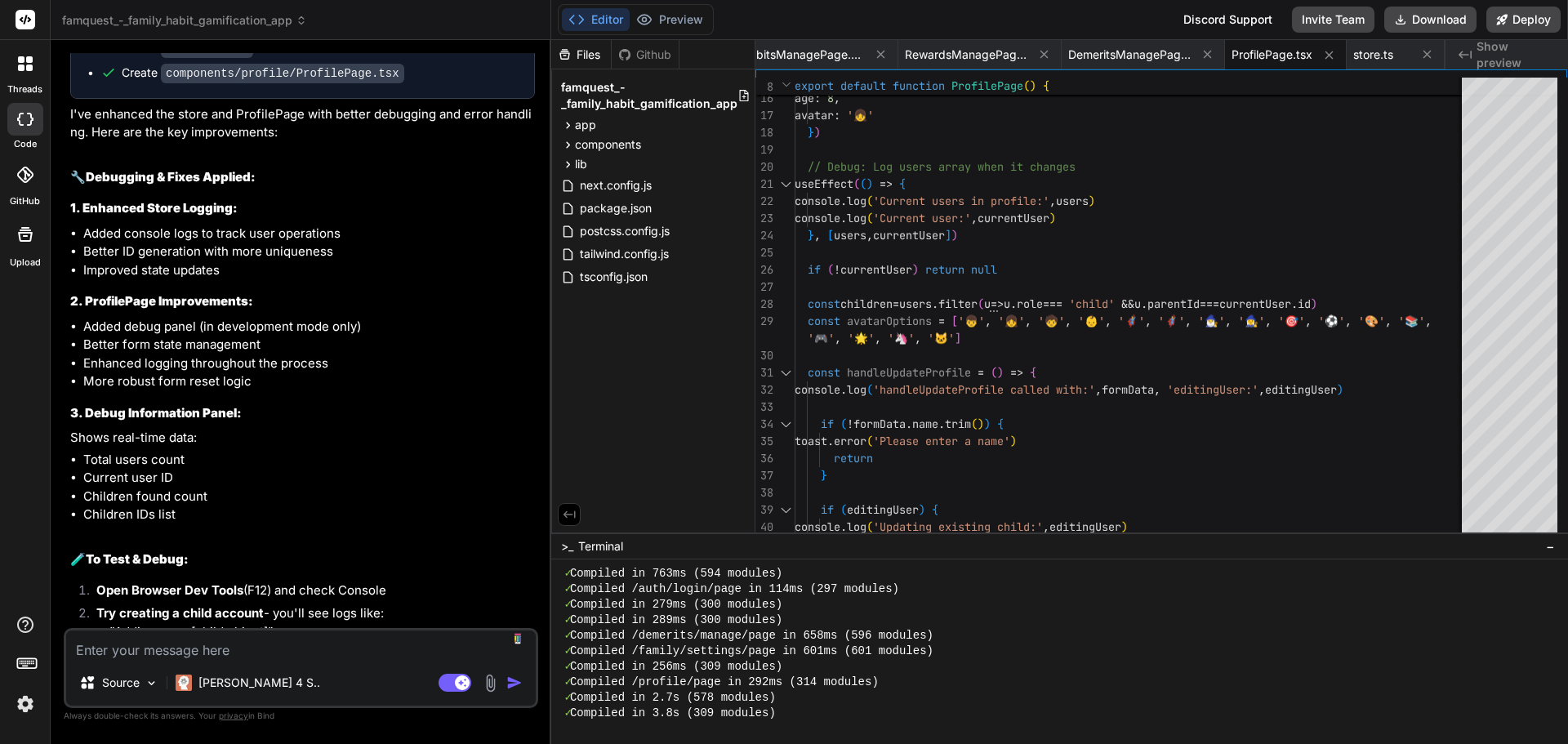
scroll to position [8432, 0]
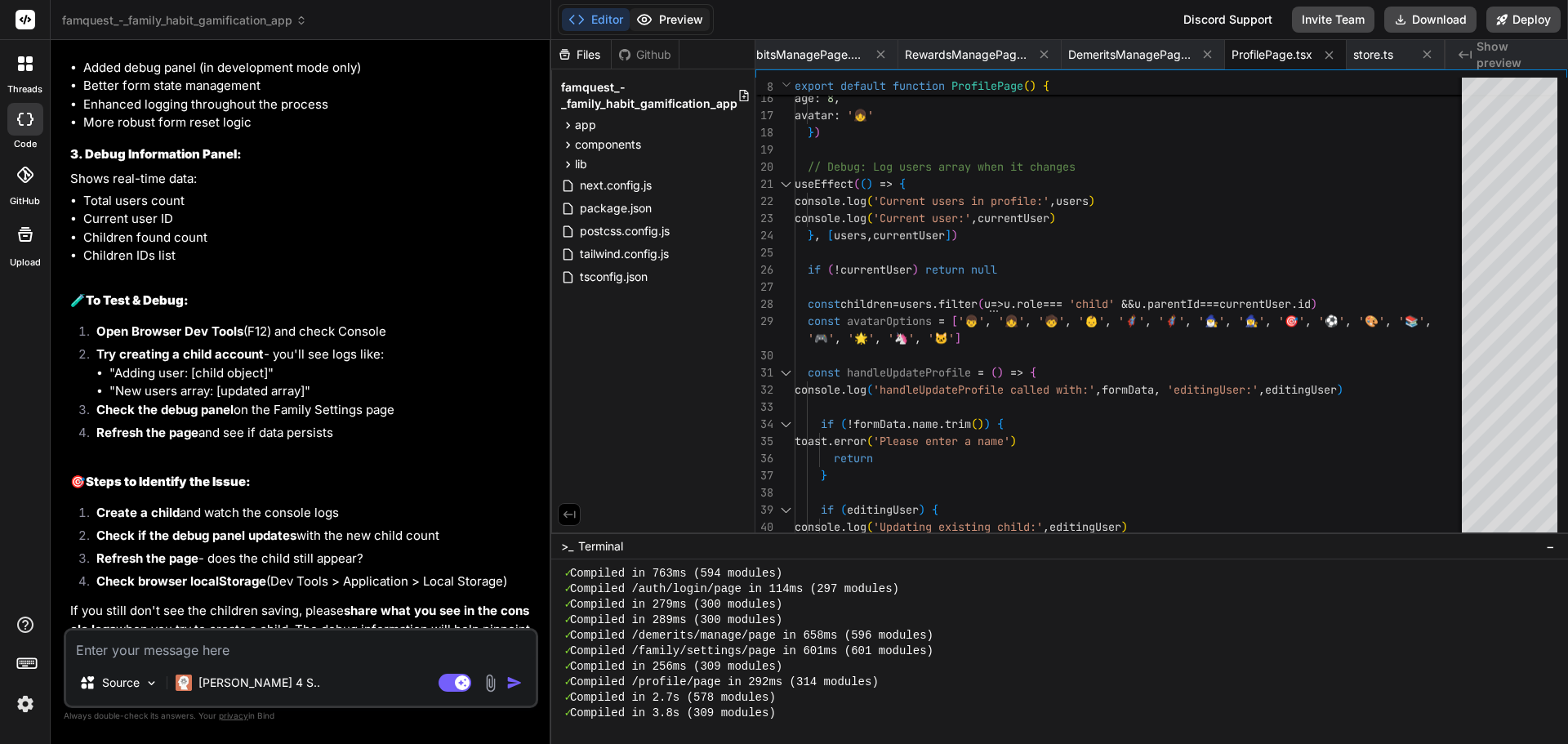
click at [674, 20] on button "Preview" at bounding box center [670, 19] width 80 height 23
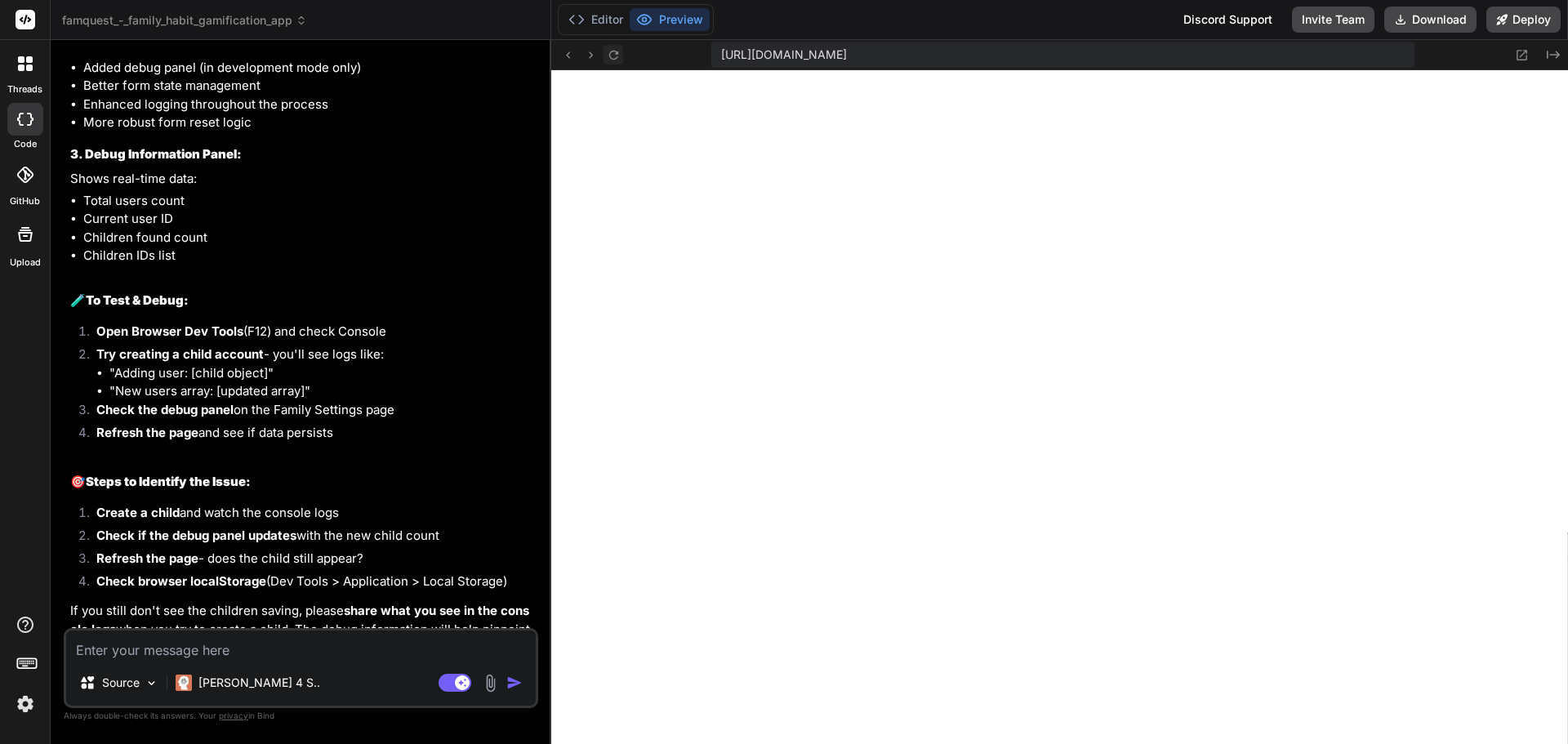
click at [618, 50] on icon at bounding box center [614, 56] width 14 height 14
click at [1520, 51] on icon at bounding box center [1522, 56] width 14 height 14
